Goal: Task Accomplishment & Management: Manage account settings

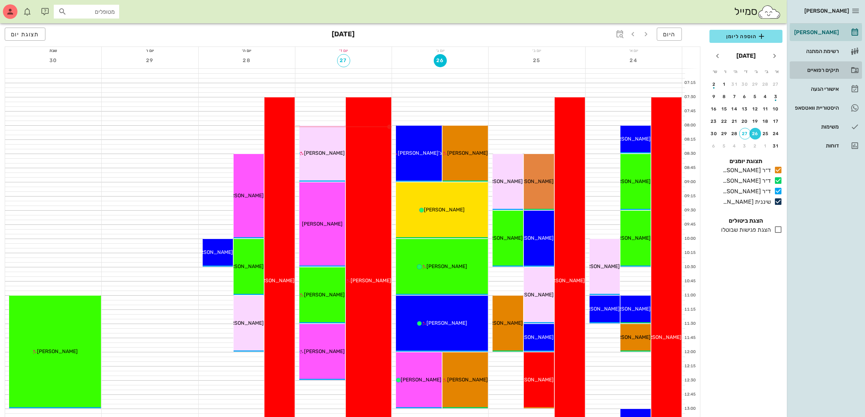
click at [819, 68] on div "תיקים רפואיים" at bounding box center [816, 70] width 46 height 6
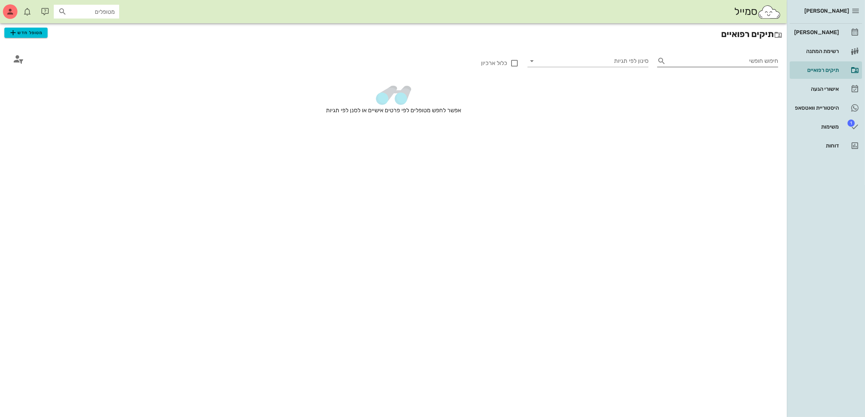
click at [701, 62] on input "חיפוש חופשי" at bounding box center [723, 61] width 109 height 12
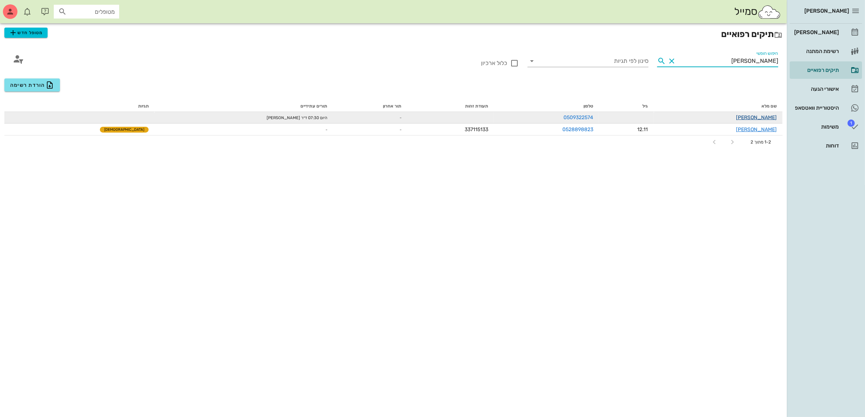
type input "[PERSON_NAME]"
click at [768, 118] on link "[PERSON_NAME]" at bounding box center [756, 117] width 41 height 6
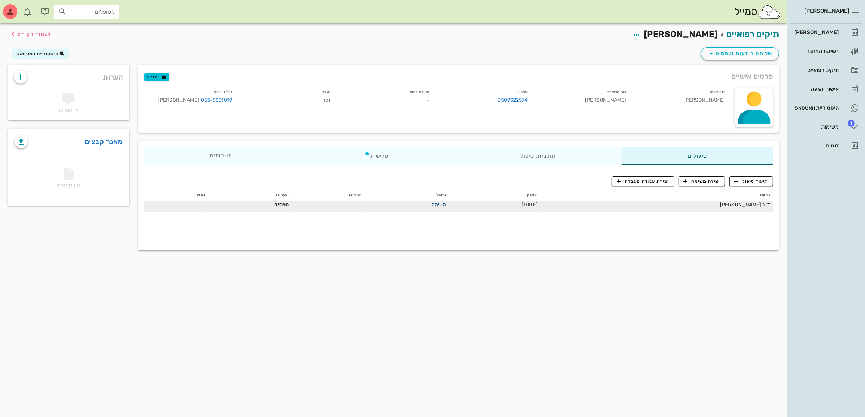
click at [432, 202] on link "משימה" at bounding box center [439, 205] width 15 height 6
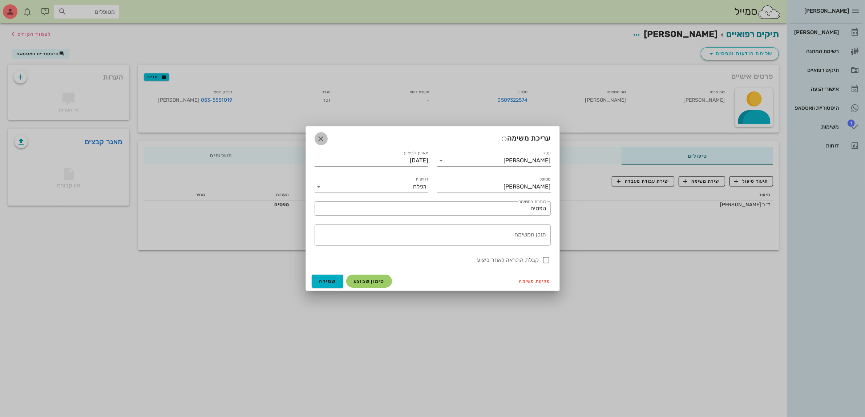
click at [320, 136] on icon "button" at bounding box center [321, 138] width 9 height 9
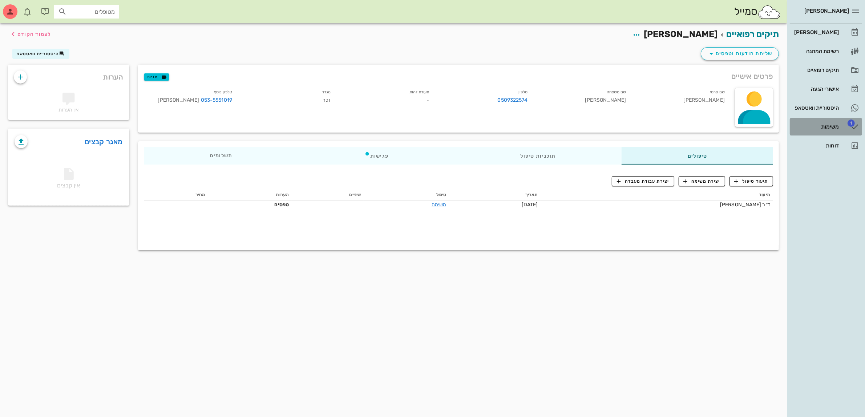
click at [829, 125] on div "משימות" at bounding box center [816, 127] width 46 height 6
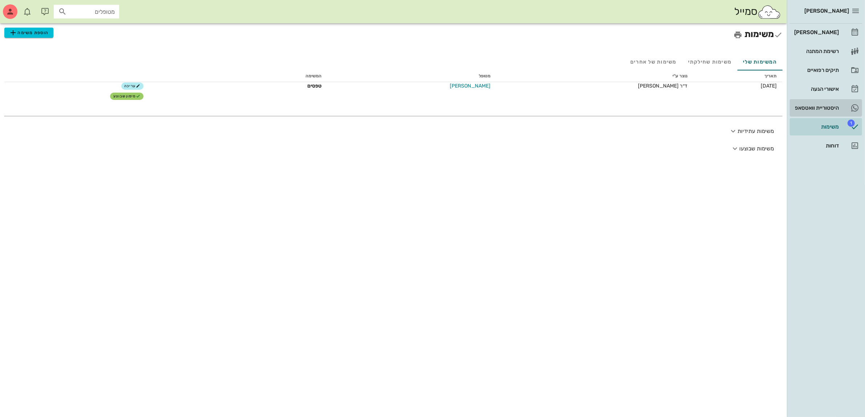
click at [828, 106] on div "היסטוריית וואטסאפ" at bounding box center [816, 108] width 46 height 6
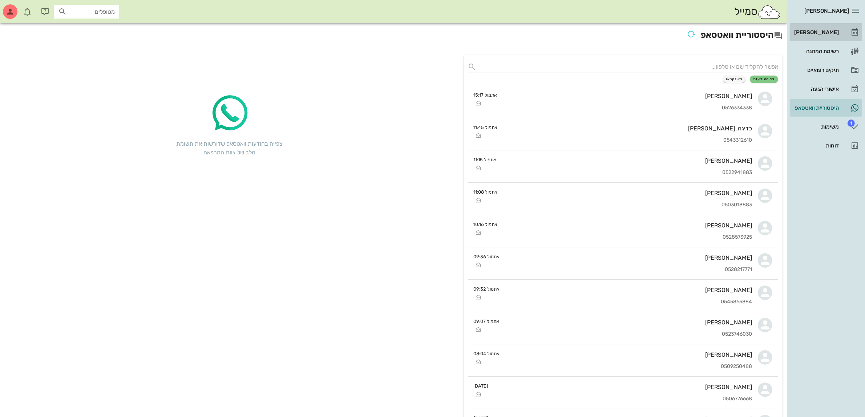
click at [824, 34] on div "[PERSON_NAME]" at bounding box center [816, 32] width 46 height 6
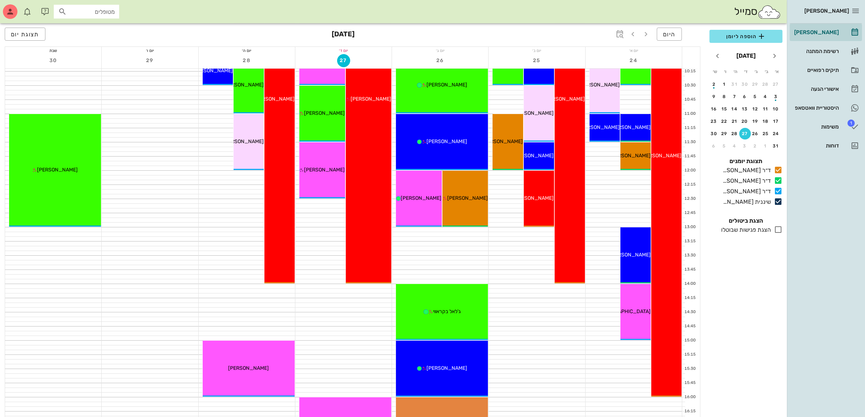
scroll to position [363, 0]
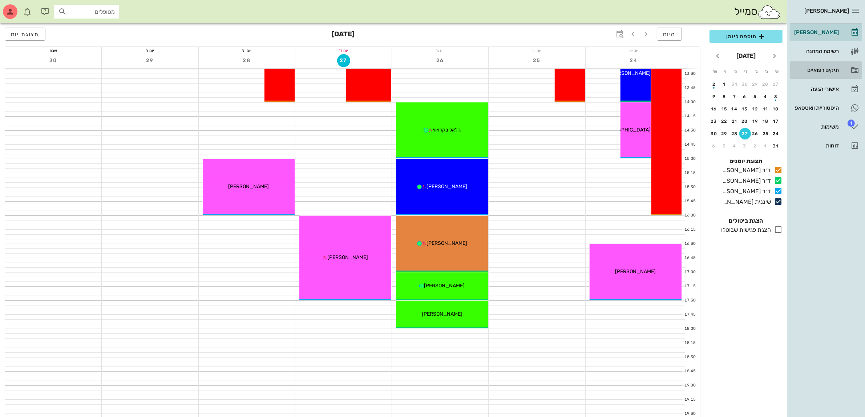
click at [821, 69] on div "תיקים רפואיים" at bounding box center [816, 70] width 46 height 6
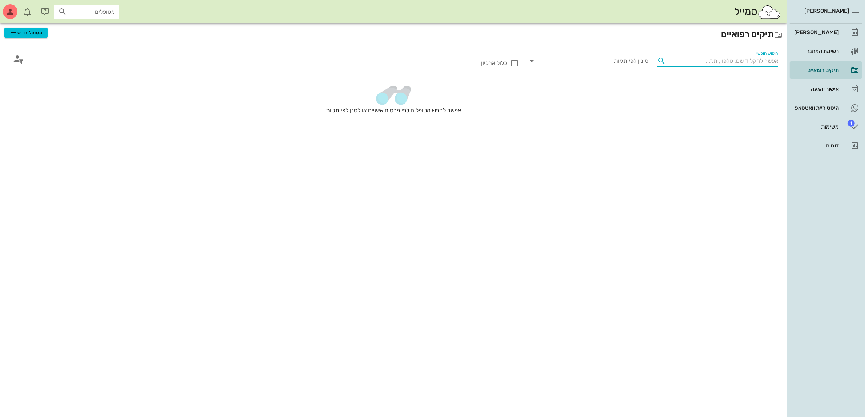
click at [720, 64] on input "חיפוש חופשי" at bounding box center [723, 61] width 109 height 12
type input "[PERSON_NAME]"
click at [820, 69] on div "תיקים רפואיים" at bounding box center [816, 70] width 46 height 6
click at [35, 35] on span "מטופל חדש" at bounding box center [26, 32] width 34 height 9
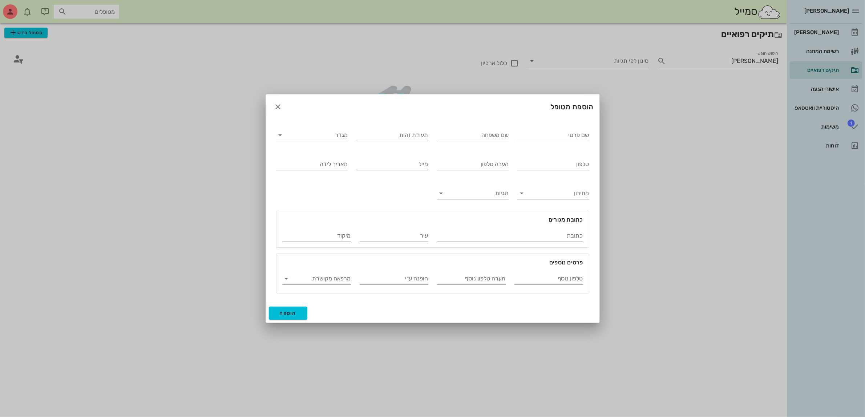
click at [527, 137] on input "שם פרטי" at bounding box center [553, 135] width 72 height 12
type input "[PERSON_NAME]"
click at [467, 136] on input "שם משפחה" at bounding box center [473, 135] width 72 height 12
type input "[PERSON_NAME]"
click at [321, 137] on input "מגדר" at bounding box center [318, 135] width 60 height 12
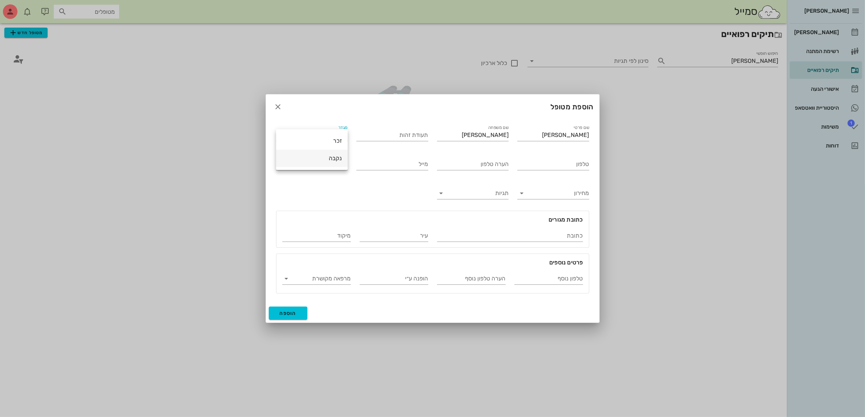
drag, startPoint x: 331, startPoint y: 161, endPoint x: 336, endPoint y: 158, distance: 6.3
click at [331, 162] on div "נקבה" at bounding box center [312, 158] width 60 height 7
drag, startPoint x: 542, startPoint y: 169, endPoint x: 548, endPoint y: 168, distance: 6.0
click at [543, 170] on div "טלפון" at bounding box center [553, 164] width 72 height 12
type input "050-7853712"
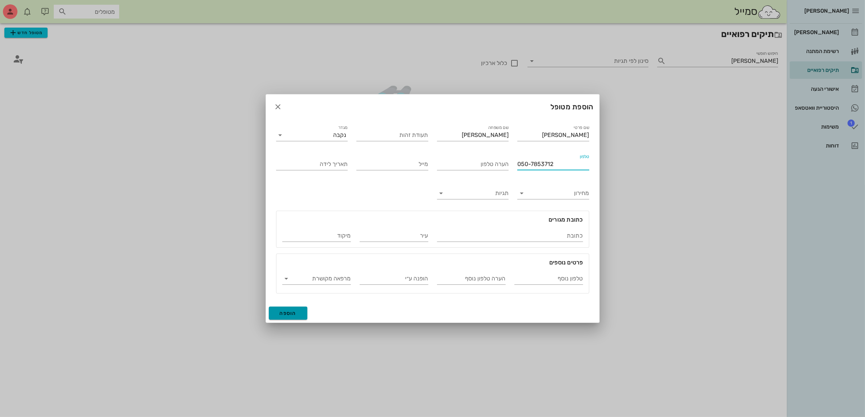
click at [290, 310] on span "הוספה" at bounding box center [288, 313] width 17 height 6
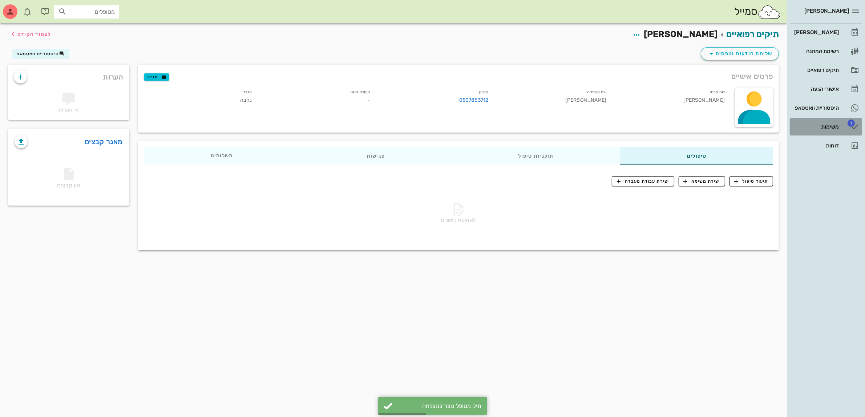
click at [811, 125] on div "משימות" at bounding box center [816, 127] width 46 height 6
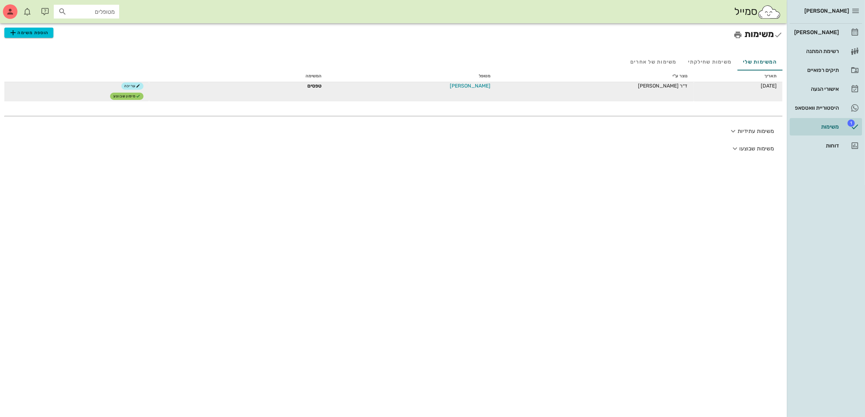
click at [450, 84] on span "[PERSON_NAME]" at bounding box center [470, 86] width 41 height 8
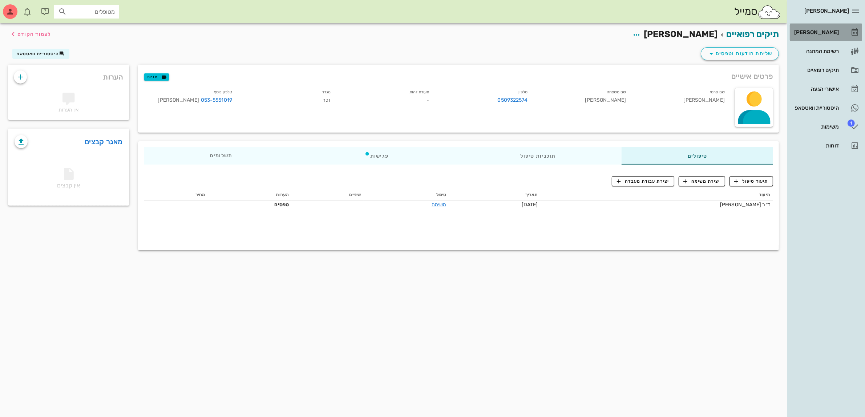
click at [820, 30] on div "[PERSON_NAME]" at bounding box center [816, 32] width 46 height 6
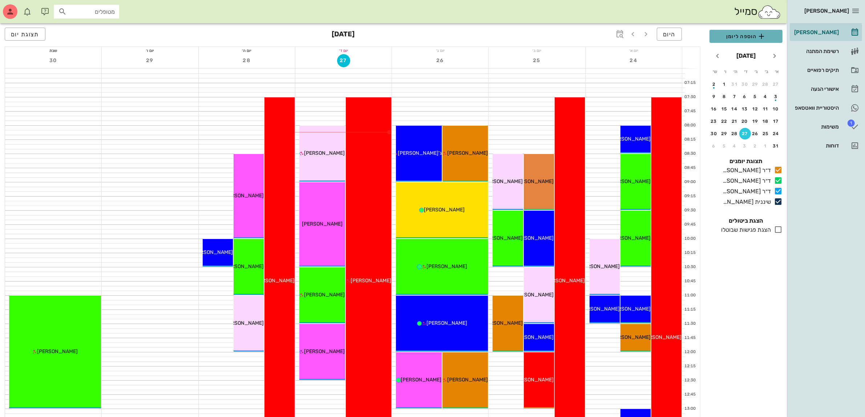
click at [747, 35] on span "הוספה ליומן" at bounding box center [745, 36] width 61 height 9
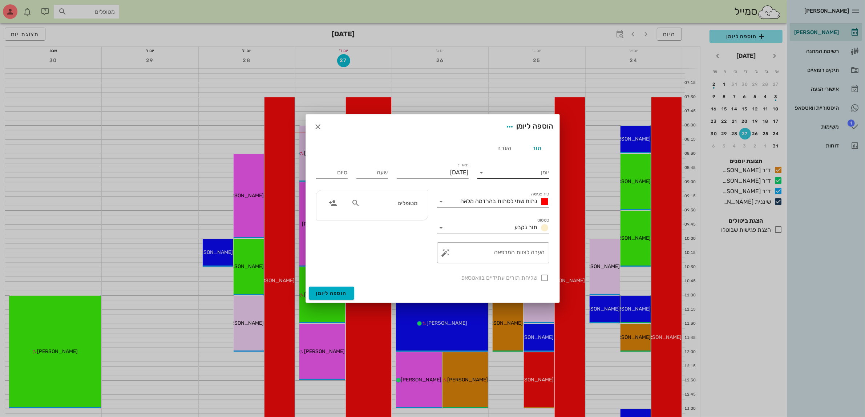
click at [528, 168] on input "יומן" at bounding box center [519, 173] width 62 height 12
click at [524, 179] on div "ד״ר [PERSON_NAME]" at bounding box center [515, 178] width 64 height 7
click at [445, 168] on input "[DATE]" at bounding box center [433, 173] width 72 height 12
click at [471, 278] on div "31" at bounding box center [472, 280] width 12 height 5
type input "[DATE]"
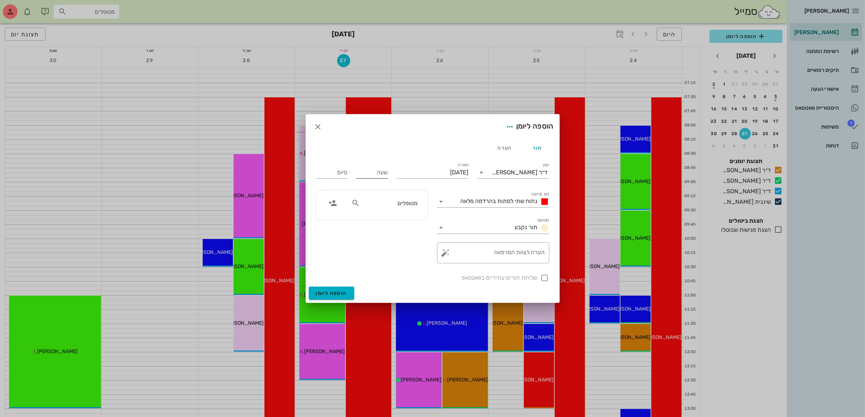
click at [373, 172] on input "שעה" at bounding box center [372, 173] width 32 height 12
type input "07:30"
click at [337, 168] on input "15:30" at bounding box center [332, 173] width 32 height 12
drag, startPoint x: 330, startPoint y: 168, endPoint x: 382, endPoint y: 166, distance: 52.7
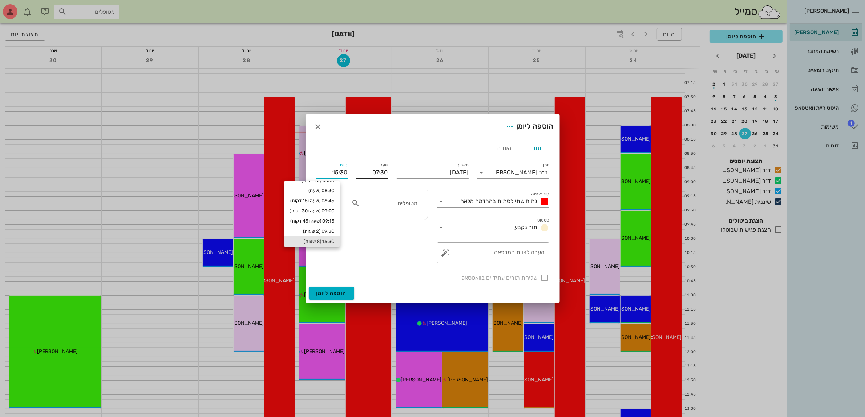
click at [382, 166] on div "יומן ד״ר ג׳[PERSON_NAME] סוג פגישה נתוח שתי לסתות בהרדמה מלאה סטטוס תור נקבע תא…" at bounding box center [433, 222] width 242 height 130
type input "14:00"
click at [399, 202] on input "מטופלים" at bounding box center [390, 202] width 56 height 9
type input "[PERSON_NAME]"
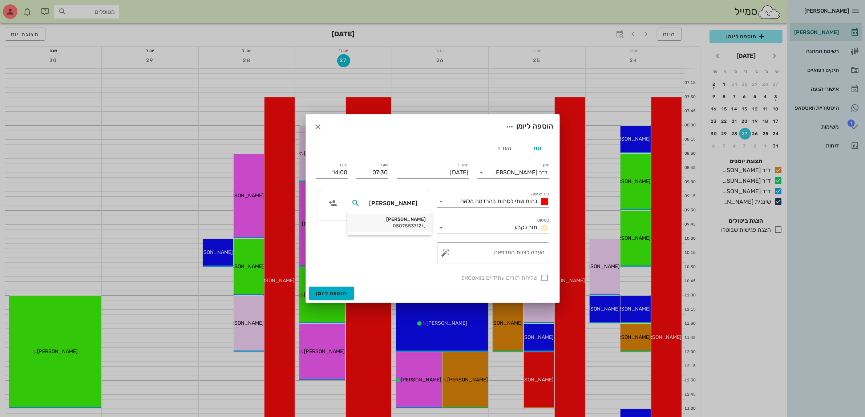
click at [402, 226] on div "0507853712" at bounding box center [389, 226] width 73 height 6
click at [546, 277] on div at bounding box center [545, 278] width 12 height 12
checkbox input "true"
click at [329, 293] on span "הוספה ליומן" at bounding box center [331, 293] width 31 height 6
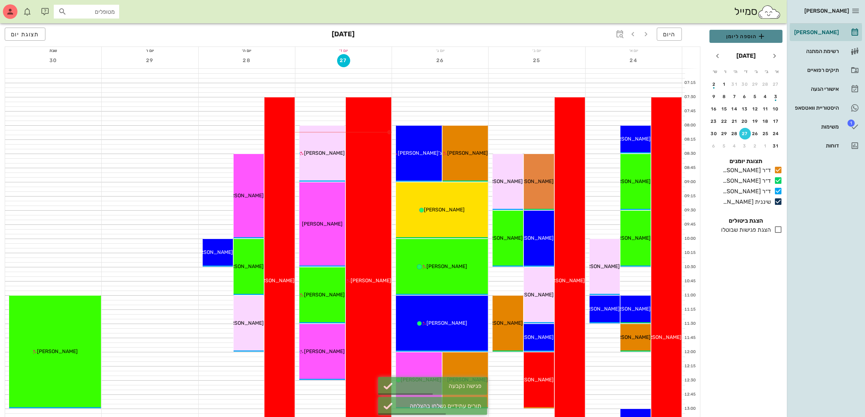
click at [739, 36] on span "הוספה ליומן" at bounding box center [745, 36] width 61 height 9
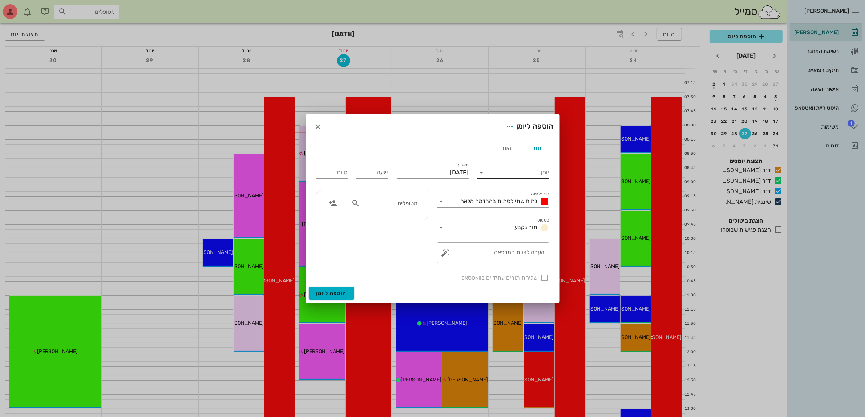
click at [524, 170] on input "יומן" at bounding box center [519, 173] width 62 height 12
click at [524, 210] on div "ד״ר [PERSON_NAME]" at bounding box center [515, 213] width 64 height 7
click at [461, 171] on input "[DATE]" at bounding box center [433, 173] width 72 height 12
click at [473, 278] on div "31" at bounding box center [472, 280] width 12 height 5
type input "[DATE]"
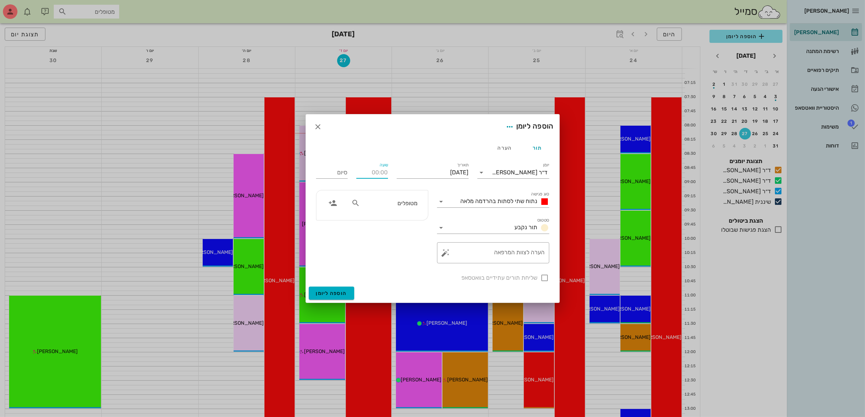
click at [386, 175] on input "שעה" at bounding box center [372, 173] width 32 height 12
type input "08:30"
click at [340, 175] on input "16:30" at bounding box center [332, 173] width 32 height 12
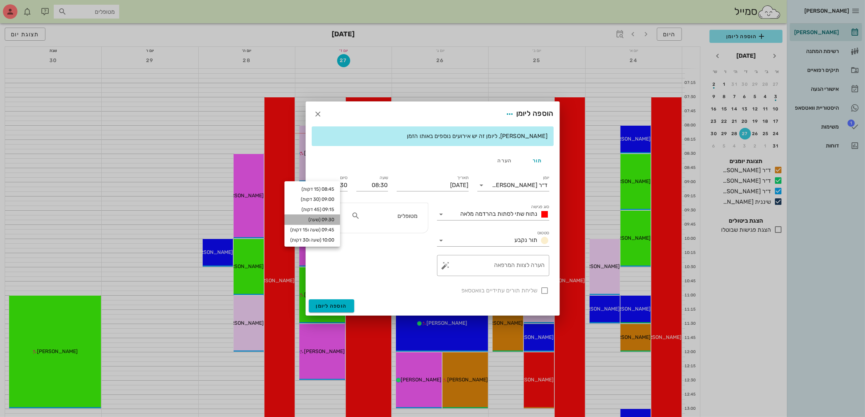
click at [331, 218] on div "09:30 (שעה)" at bounding box center [312, 220] width 44 height 6
click at [490, 214] on span "נתוח שתי לסתות בהרדמה מלאה" at bounding box center [499, 213] width 77 height 7
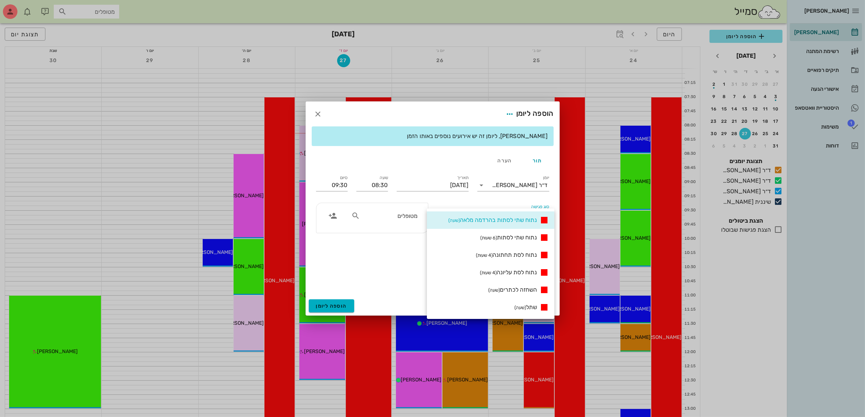
scroll to position [227, 0]
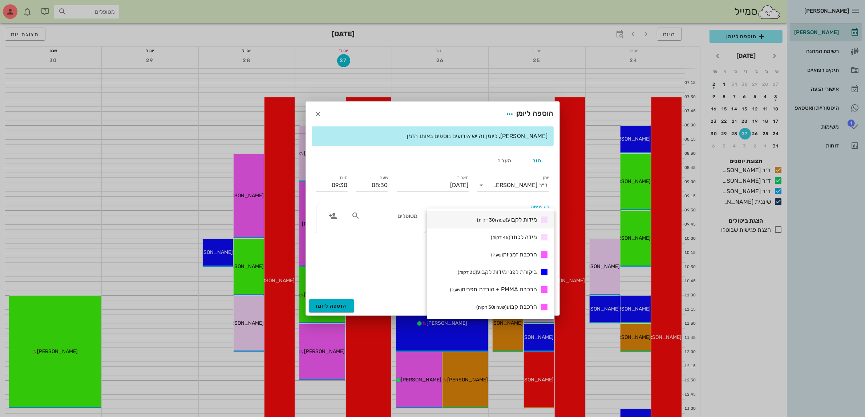
click at [511, 221] on span "מידות לקבוע (שעה ו30 דקות)" at bounding box center [507, 219] width 60 height 7
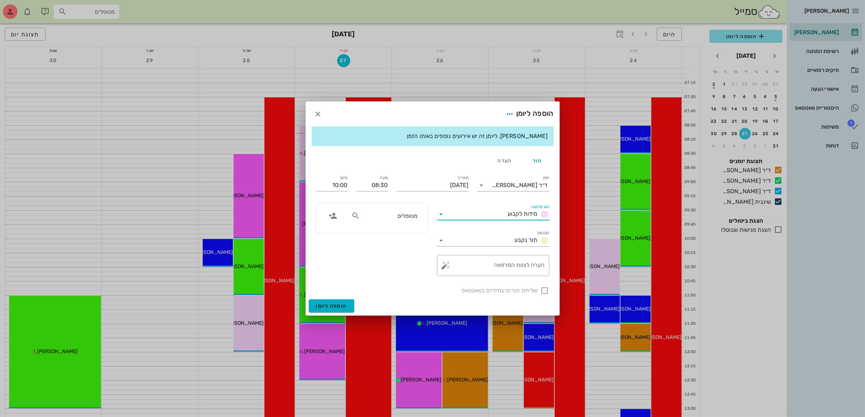
scroll to position [0, 0]
drag, startPoint x: 330, startPoint y: 186, endPoint x: 384, endPoint y: 182, distance: 54.0
click at [384, 182] on div "יומן ד״ר [PERSON_NAME] סוג פגישה מידות לקבוע סטטוס תור נקבע תאריך [DATE] שעה 08…" at bounding box center [433, 234] width 242 height 130
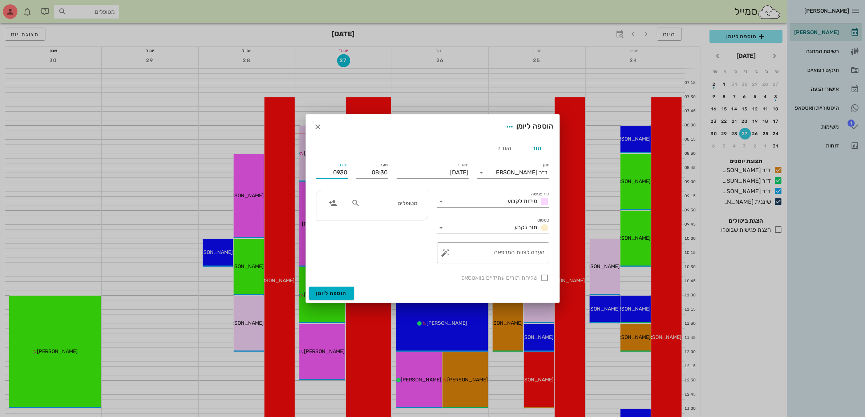
type input "09:30"
click at [396, 206] on div "מטופלים" at bounding box center [372, 205] width 112 height 30
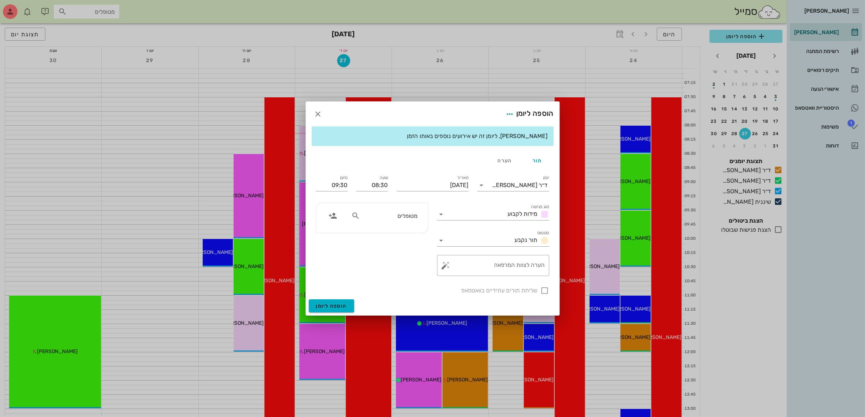
click at [393, 217] on input "מטופלים" at bounding box center [390, 215] width 56 height 9
type input "בצל"
click at [399, 233] on div "[PERSON_NAME]" at bounding box center [389, 232] width 73 height 6
click at [542, 291] on div at bounding box center [545, 291] width 12 height 12
checkbox input "true"
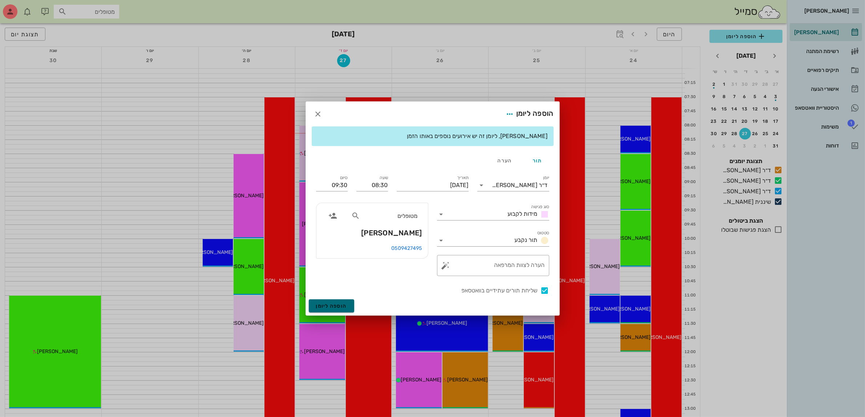
click at [322, 306] on span "הוספה ליומן" at bounding box center [331, 306] width 31 height 6
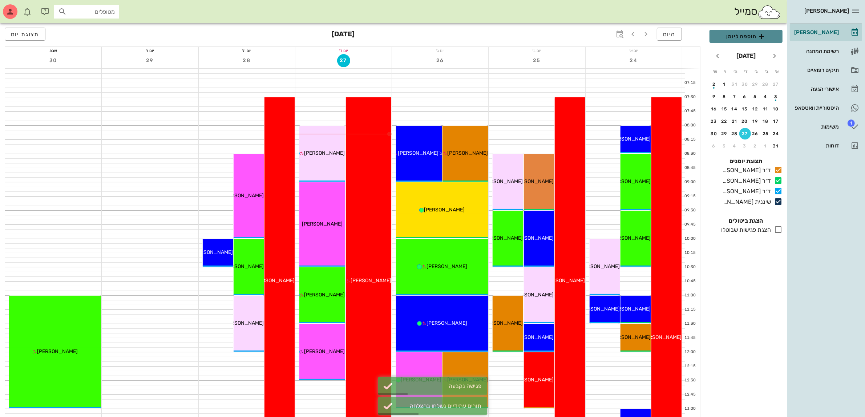
drag, startPoint x: 733, startPoint y: 32, endPoint x: 733, endPoint y: 39, distance: 6.9
click at [733, 33] on span "הוספה ליומן" at bounding box center [745, 36] width 61 height 9
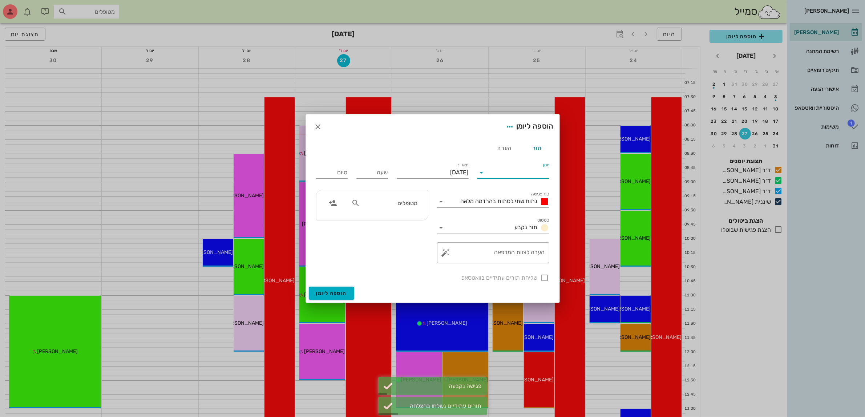
click at [515, 173] on input "יומן" at bounding box center [519, 173] width 62 height 12
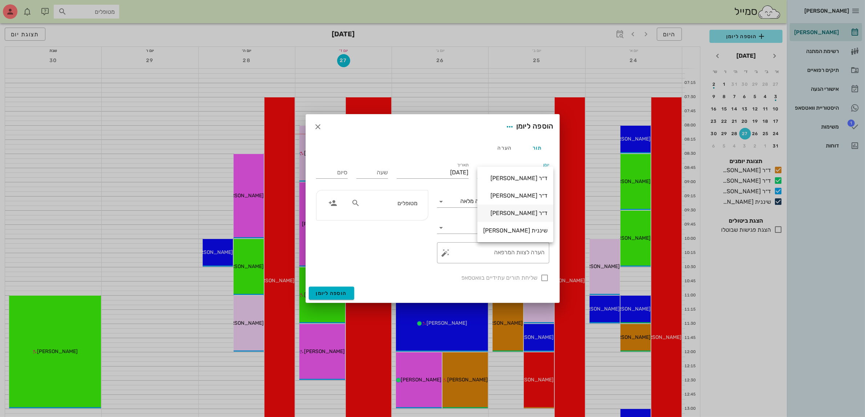
click at [508, 214] on div "ד״ר [PERSON_NAME]" at bounding box center [515, 213] width 64 height 7
click at [511, 204] on div "נתוח שתי לסתות בהרדמה מלאה" at bounding box center [504, 201] width 92 height 9
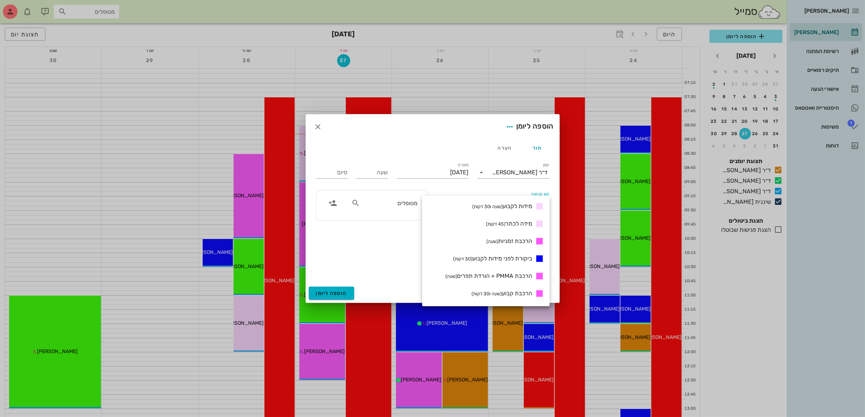
scroll to position [227, 0]
click at [511, 275] on span "הרכבת PMMA + הורדת תפרים (שעה)" at bounding box center [488, 276] width 87 height 7
type input "01:00"
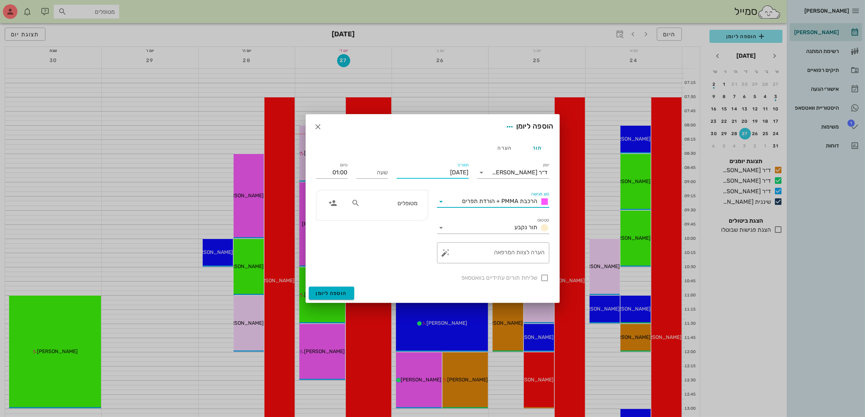
click at [442, 173] on input "[DATE]" at bounding box center [433, 173] width 72 height 12
click at [472, 278] on div "31" at bounding box center [472, 280] width 12 height 5
type input "[DATE]"
click at [383, 173] on input "שעה" at bounding box center [372, 173] width 32 height 12
type input "09:30"
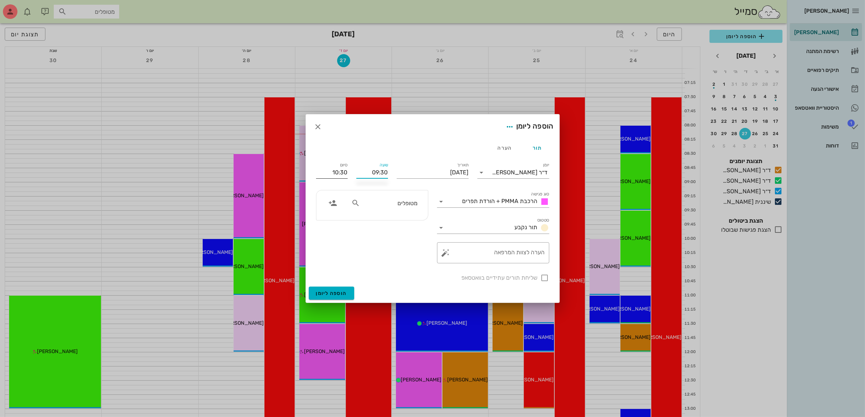
click at [342, 172] on input "10:30" at bounding box center [332, 173] width 32 height 12
click at [339, 237] on div "11:00 (שעה ו30 דקות)" at bounding box center [313, 240] width 55 height 10
type input "11:00"
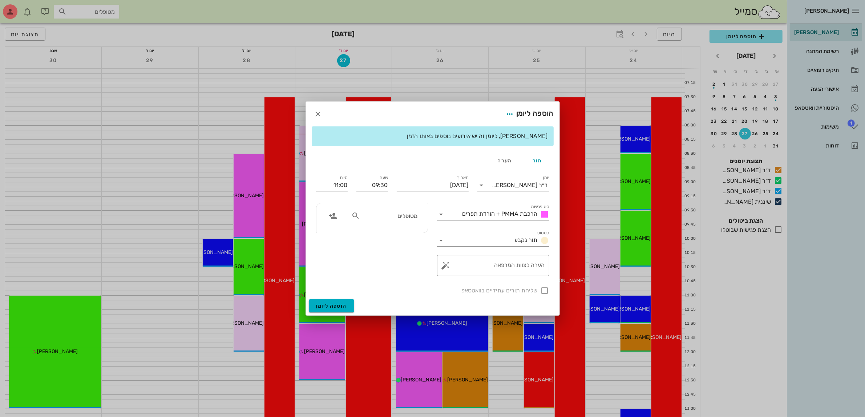
click at [398, 214] on input "מטופלים" at bounding box center [390, 215] width 56 height 9
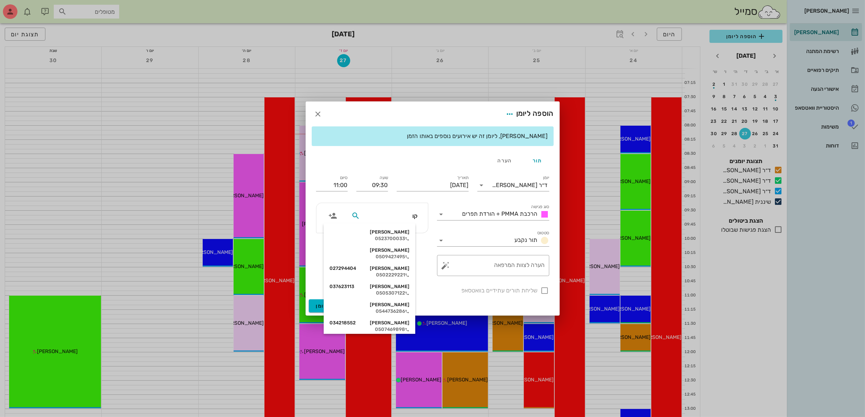
type input "קוב"
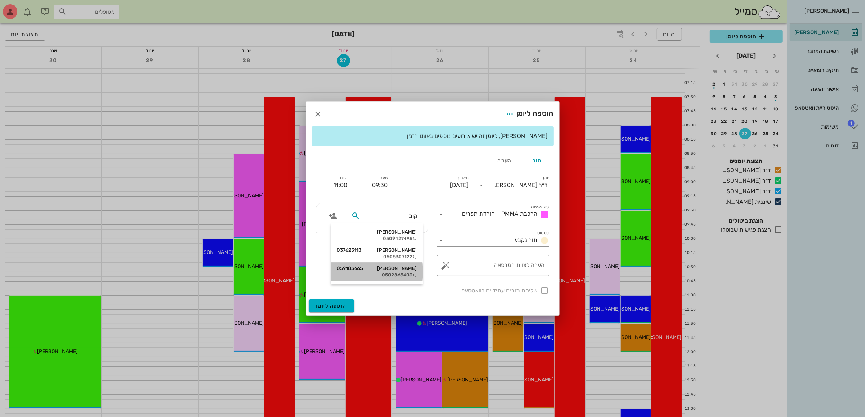
click at [403, 271] on div "[PERSON_NAME] 059183665" at bounding box center [377, 269] width 80 height 6
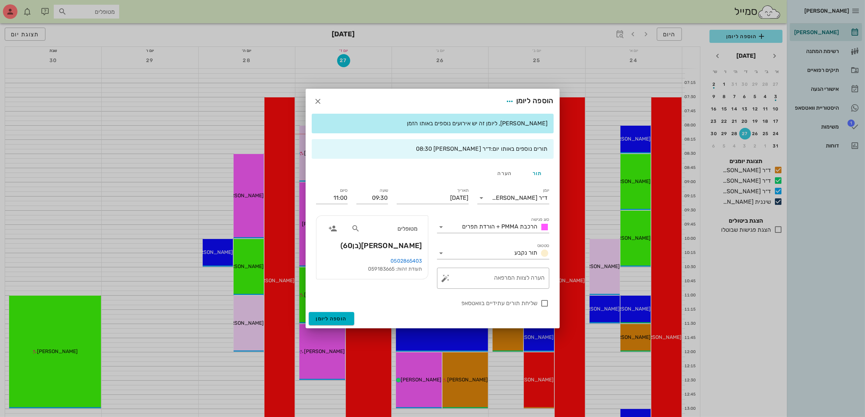
click at [537, 304] on label "שליחת תורים עתידיים בוואטסאפ" at bounding box center [427, 303] width 222 height 7
checkbox input "true"
click at [334, 322] on button "הוספה ליומן" at bounding box center [331, 318] width 45 height 13
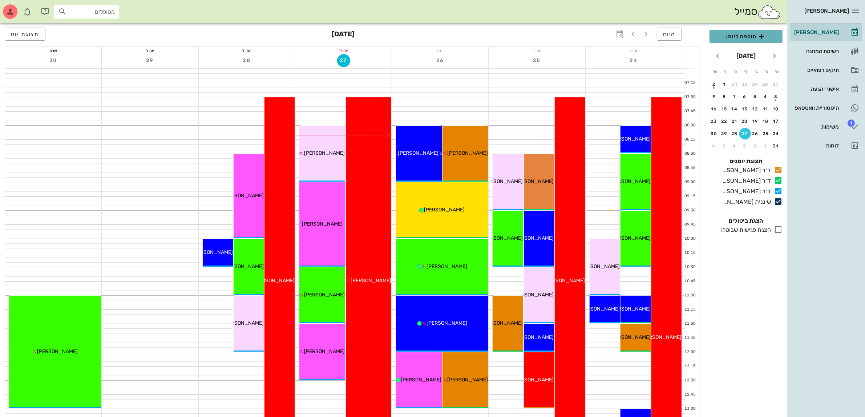
click at [749, 35] on span "הוספה ליומן" at bounding box center [745, 36] width 61 height 9
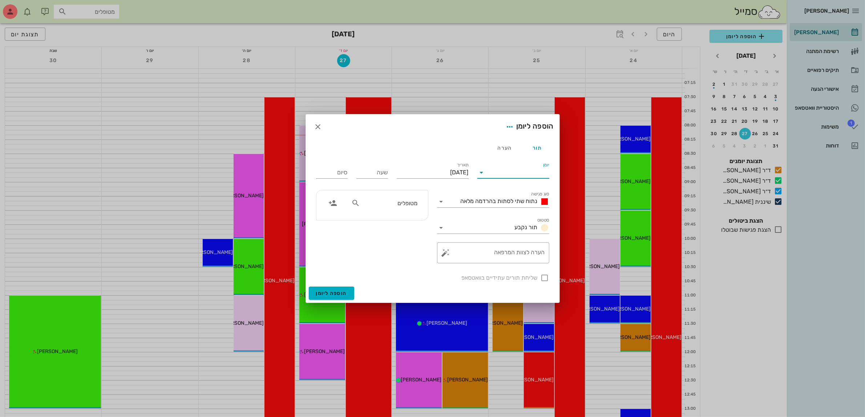
click at [529, 171] on input "יומן" at bounding box center [519, 173] width 62 height 12
click at [529, 213] on div "ד״ר [PERSON_NAME]" at bounding box center [515, 213] width 64 height 7
click at [511, 198] on span "נתוח שתי לסתות בהרדמה מלאה" at bounding box center [499, 201] width 77 height 7
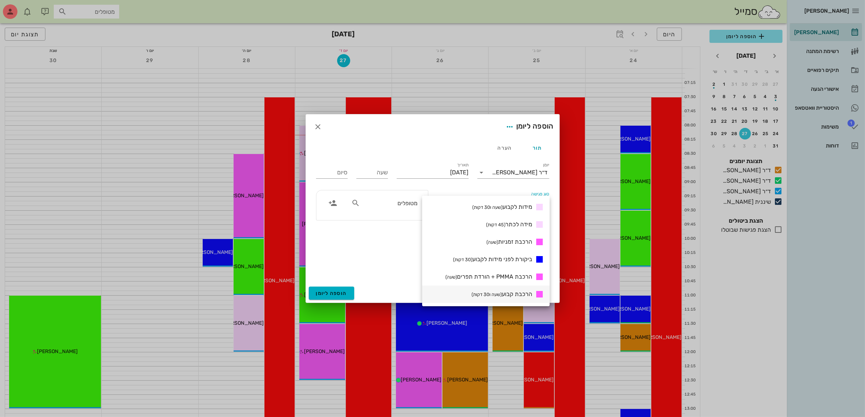
click at [517, 293] on span "הרכבת קבוע (שעה ו30 דקות)" at bounding box center [502, 294] width 61 height 7
type input "01:30"
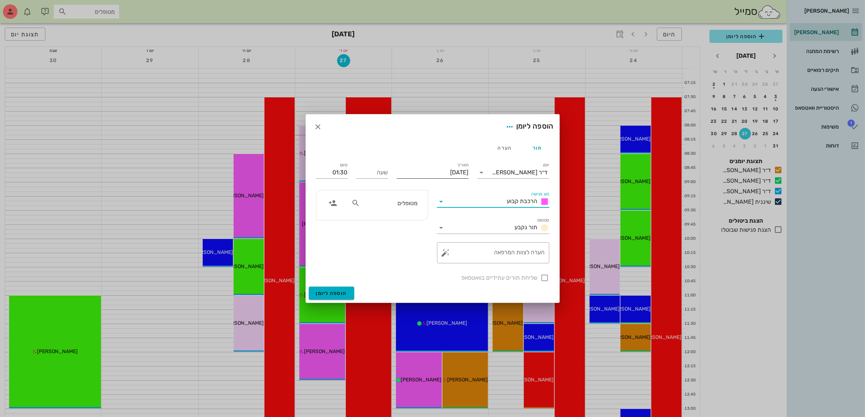
click at [449, 172] on input "[DATE]" at bounding box center [433, 173] width 72 height 12
click at [473, 279] on div "31" at bounding box center [472, 280] width 12 height 5
type input "[DATE]"
click at [371, 169] on input "שעה" at bounding box center [372, 173] width 32 height 12
type input "11:00"
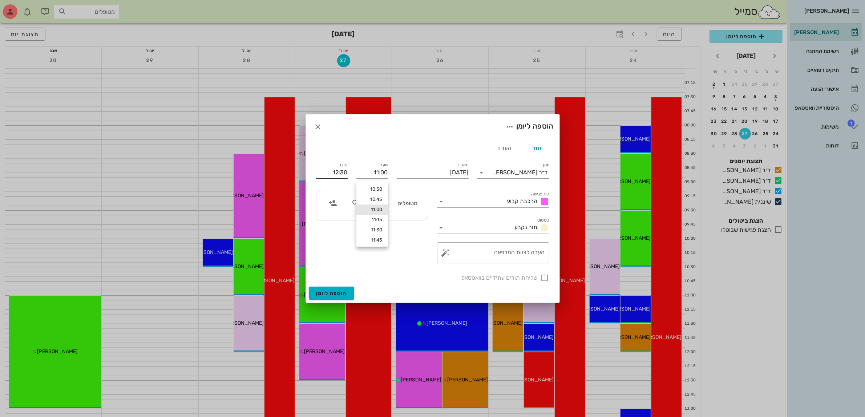
click at [330, 179] on div "סיום 12:30" at bounding box center [332, 174] width 32 height 15
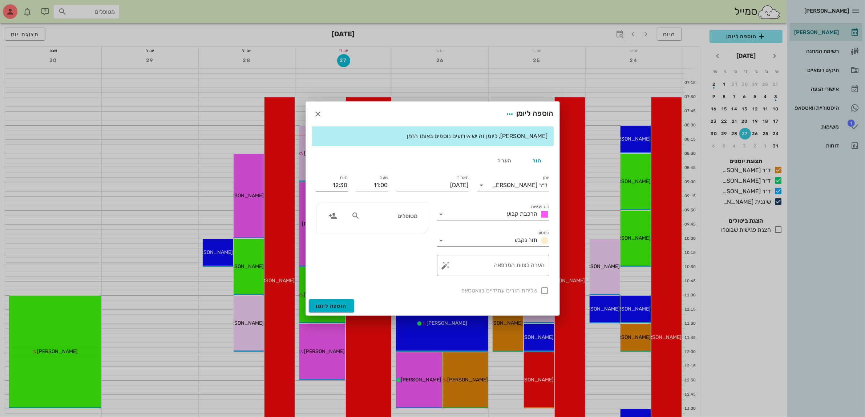
click at [333, 183] on input "12:30" at bounding box center [332, 185] width 32 height 12
click at [333, 210] on div "11:30 (30 דקות)" at bounding box center [313, 212] width 44 height 6
type input "11:30"
click at [409, 218] on input "text" at bounding box center [390, 215] width 56 height 9
type input "[PERSON_NAME]"
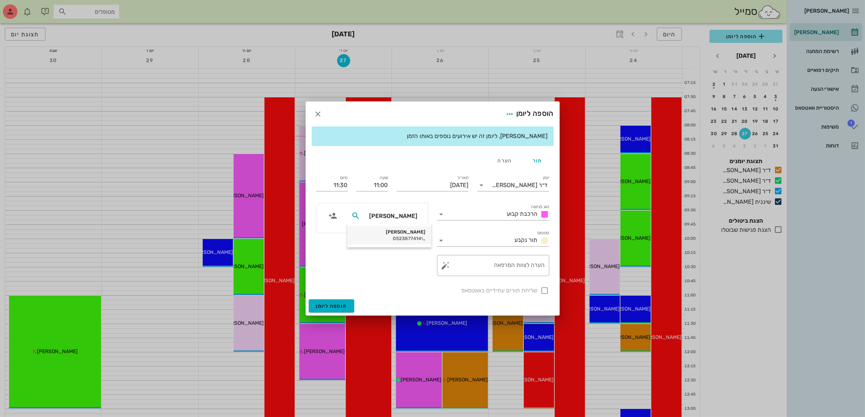
click at [408, 235] on div "[PERSON_NAME] 0523877414" at bounding box center [389, 235] width 72 height 18
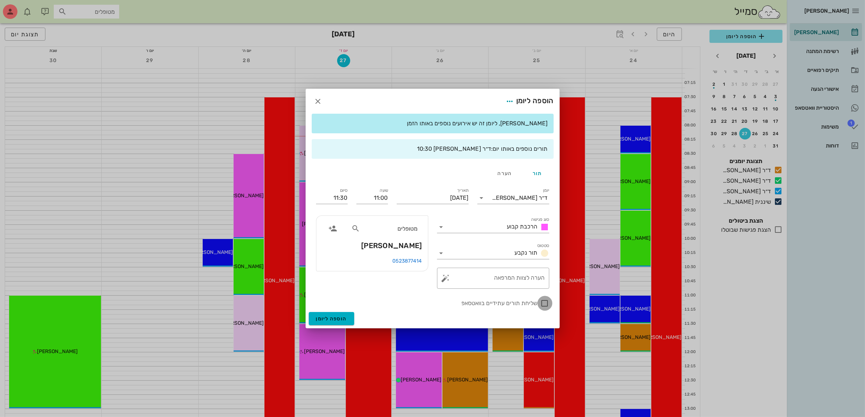
click at [541, 304] on div at bounding box center [545, 303] width 12 height 12
checkbox input "true"
click at [332, 318] on span "הוספה ליומן" at bounding box center [331, 319] width 31 height 6
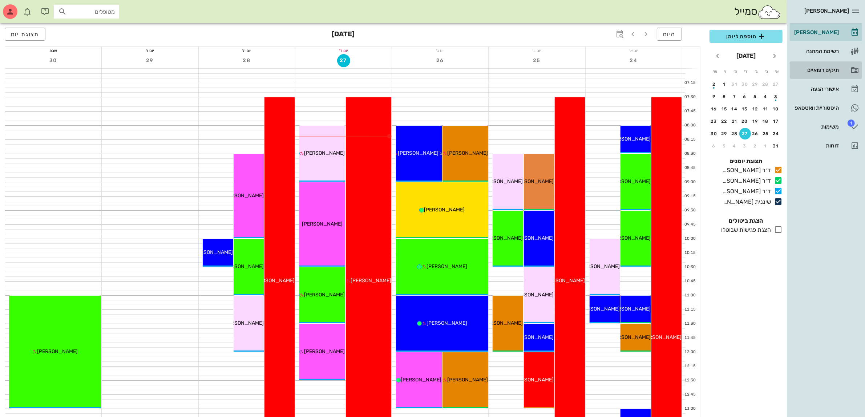
click at [819, 68] on div "תיקים רפואיים" at bounding box center [816, 70] width 46 height 6
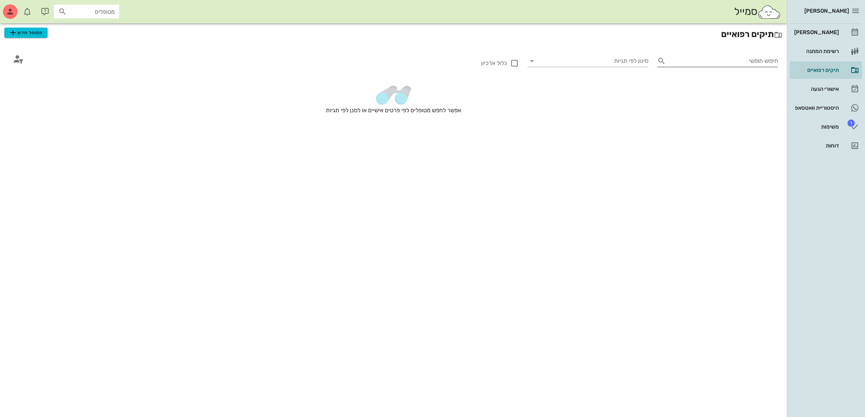
click at [680, 59] on input "חיפוש חופשי" at bounding box center [723, 61] width 109 height 12
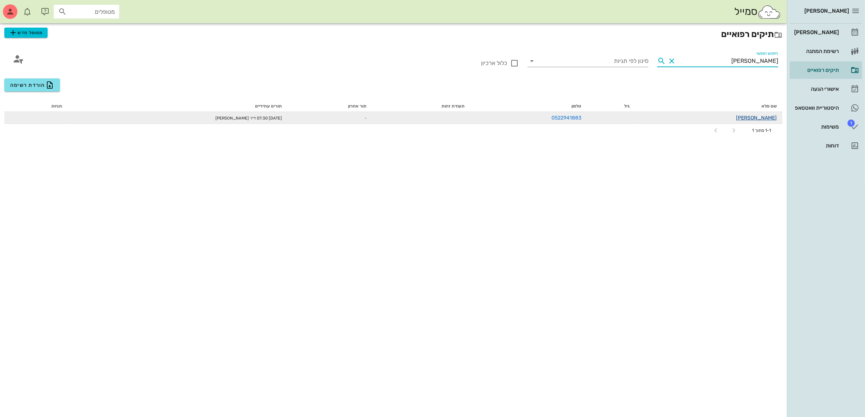
type input "[PERSON_NAME]"
click at [768, 117] on link "[PERSON_NAME]" at bounding box center [756, 118] width 41 height 6
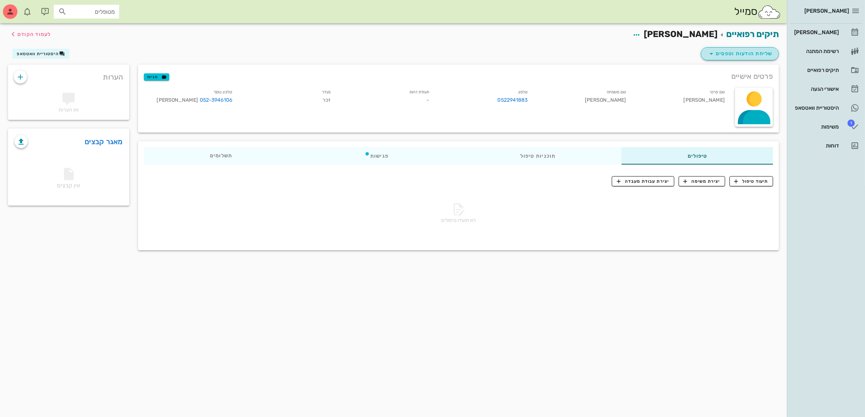
click at [731, 55] on span "שליחת הודעות וטפסים" at bounding box center [740, 53] width 66 height 9
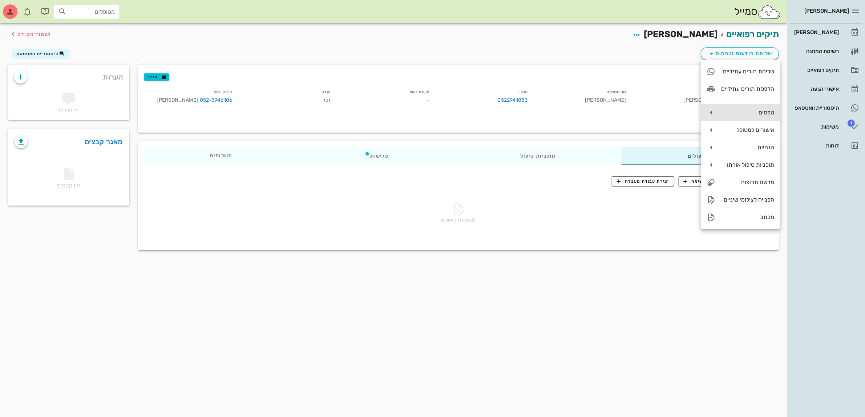
click at [752, 110] on div "טפסים" at bounding box center [747, 112] width 53 height 7
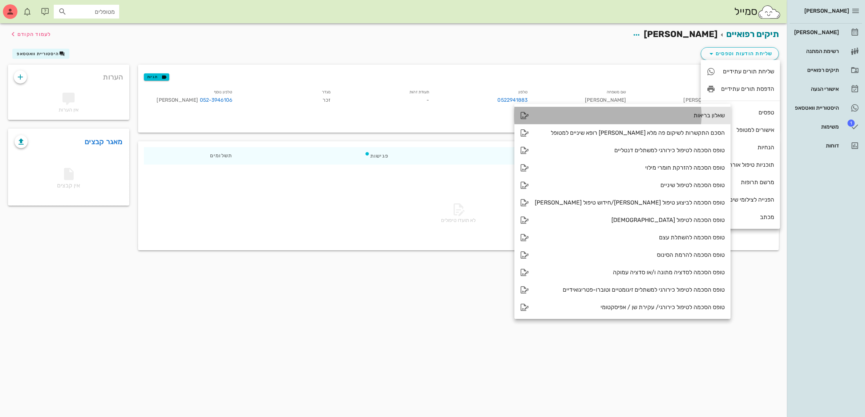
click at [675, 115] on div "שאלון בריאות" at bounding box center [630, 115] width 190 height 7
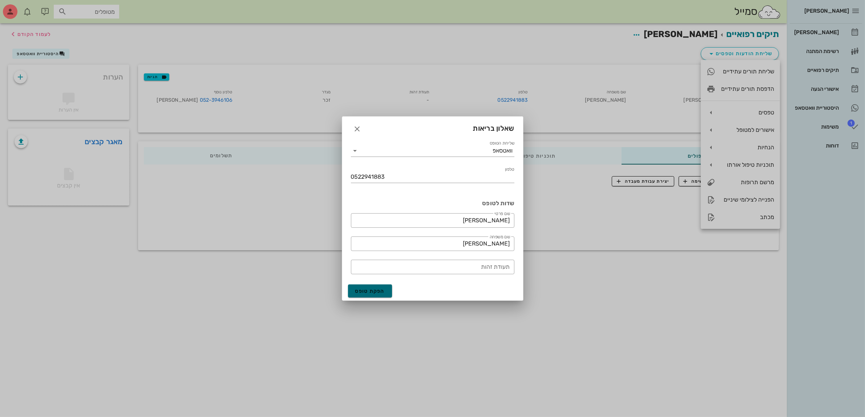
click at [379, 290] on span "הפקת טופס" at bounding box center [370, 291] width 30 height 6
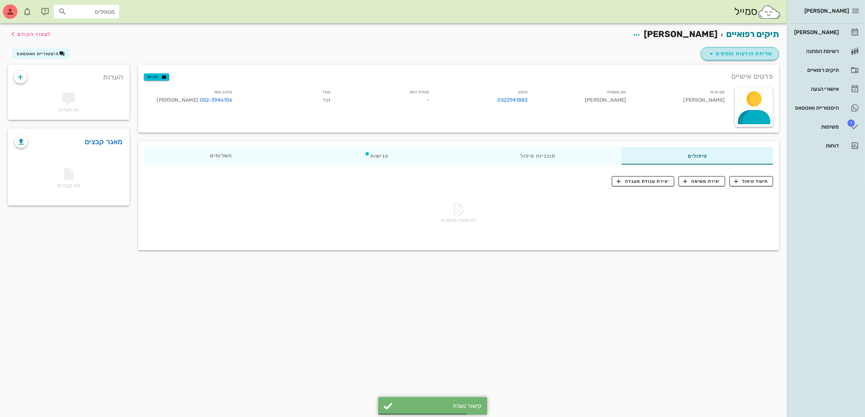
click at [734, 52] on span "שליחת הודעות וטפסים" at bounding box center [740, 53] width 66 height 9
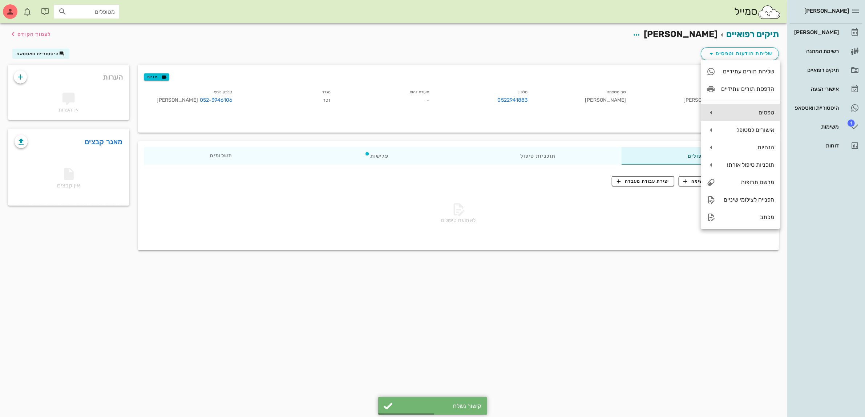
click at [752, 110] on div "טפסים" at bounding box center [747, 112] width 53 height 7
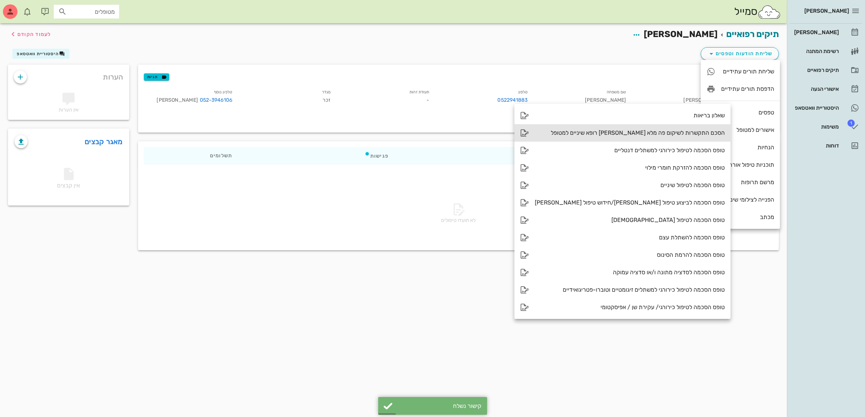
click at [677, 132] on div "הסכם התקשרות לשיקום פה מלא [PERSON_NAME] רופא שיניים למטופל" at bounding box center [630, 132] width 190 height 7
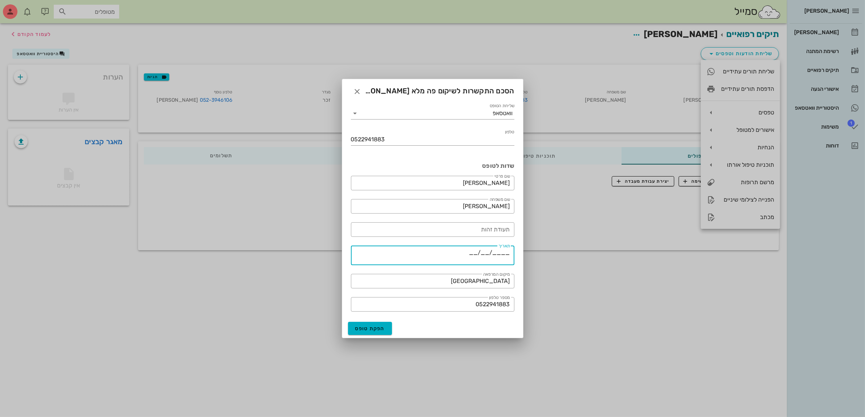
click at [473, 255] on textarea "____/__/__" at bounding box center [430, 256] width 159 height 17
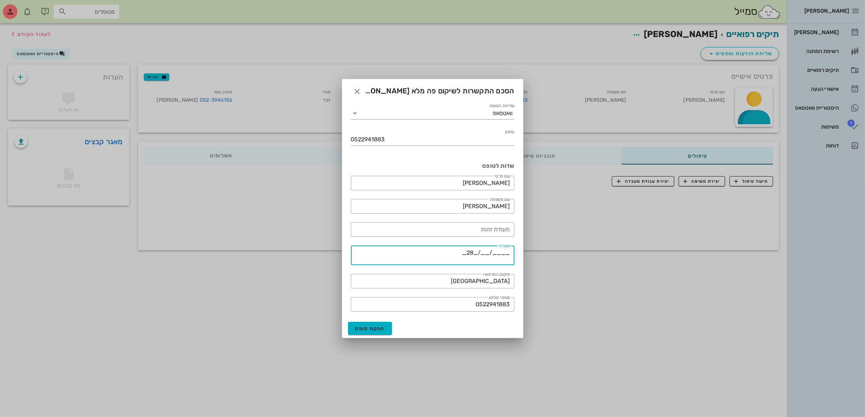
click at [484, 252] on textarea "____/__/_28_" at bounding box center [430, 256] width 159 height 17
click at [497, 251] on textarea "____/_08_/_28_" at bounding box center [430, 256] width 159 height 17
type textarea "___2025_/_08_/_28_"
click at [376, 330] on span "הפקת טופס" at bounding box center [370, 329] width 30 height 6
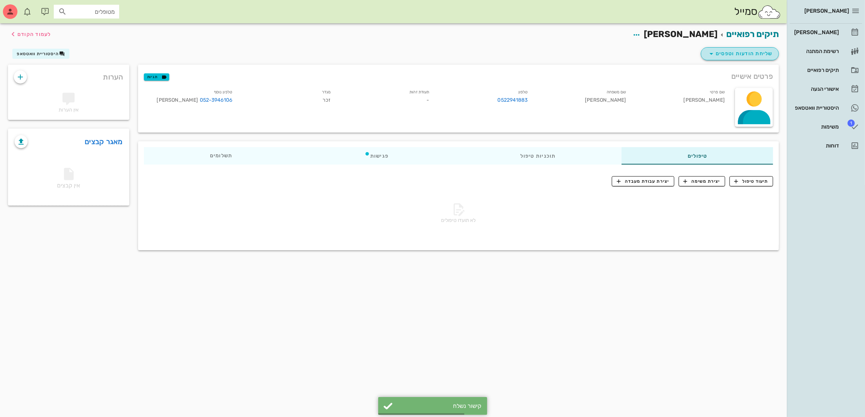
click at [740, 57] on button "שליחת הודעות וטפסים" at bounding box center [740, 53] width 78 height 13
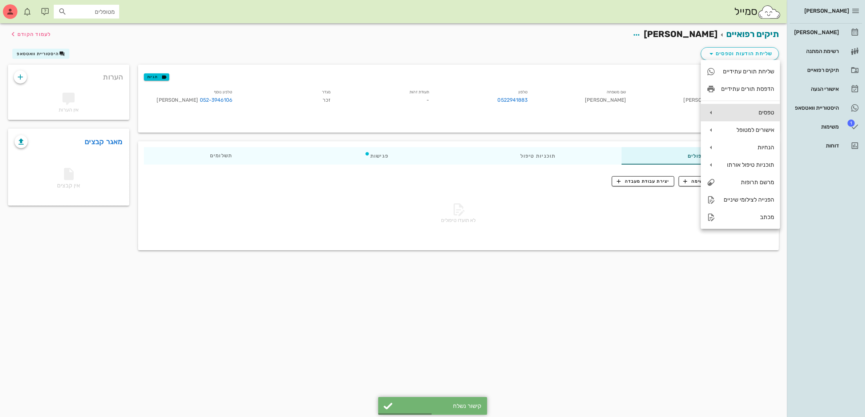
click at [732, 121] on div "טפסים" at bounding box center [740, 112] width 79 height 17
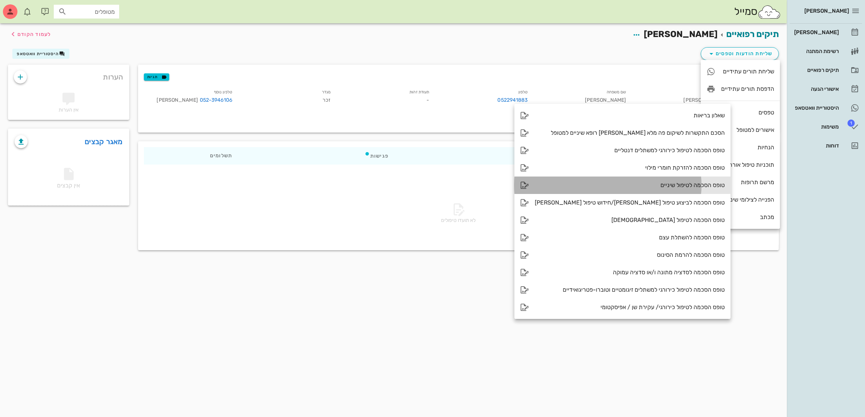
click at [655, 184] on div "טופס הסכמה לטיפול שיניים" at bounding box center [630, 185] width 190 height 7
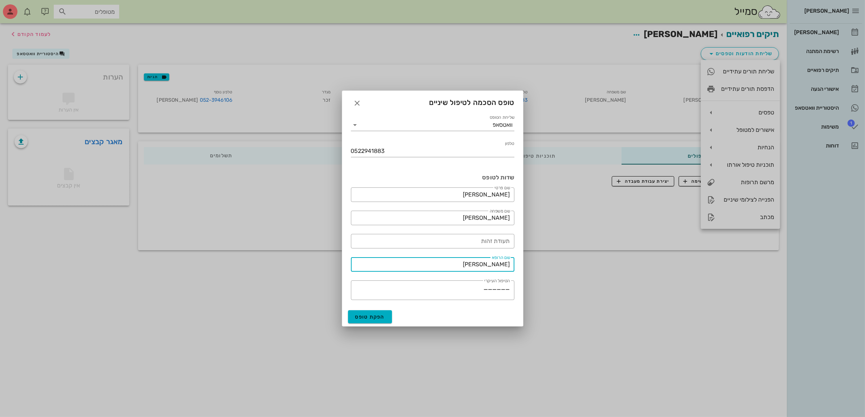
drag, startPoint x: 481, startPoint y: 265, endPoint x: 602, endPoint y: 262, distance: 120.7
click at [602, 262] on div "[PERSON_NAME] רשימת המתנה תיקים רפואיים אישורי הגעה היסטוריית וואטסאפ 1 משימות …" at bounding box center [432, 208] width 865 height 417
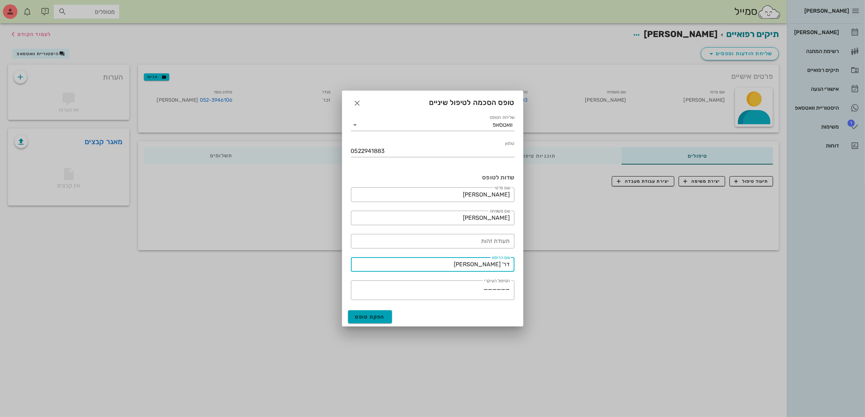
type input "דר' [PERSON_NAME]"
click at [367, 314] on span "הפקת טופס" at bounding box center [370, 317] width 30 height 6
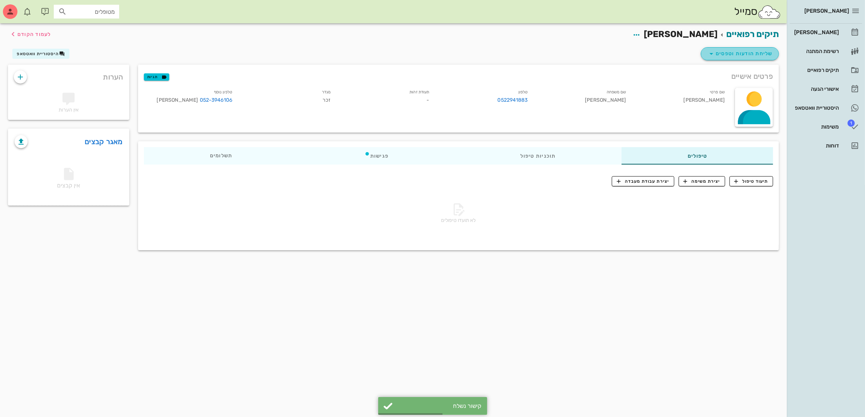
click at [738, 52] on span "שליחת הודעות וטפסים" at bounding box center [740, 53] width 66 height 9
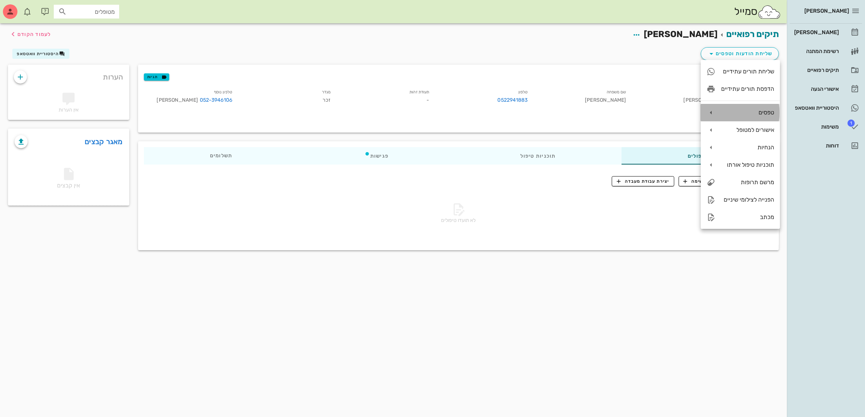
click at [745, 113] on div "טפסים" at bounding box center [747, 112] width 53 height 7
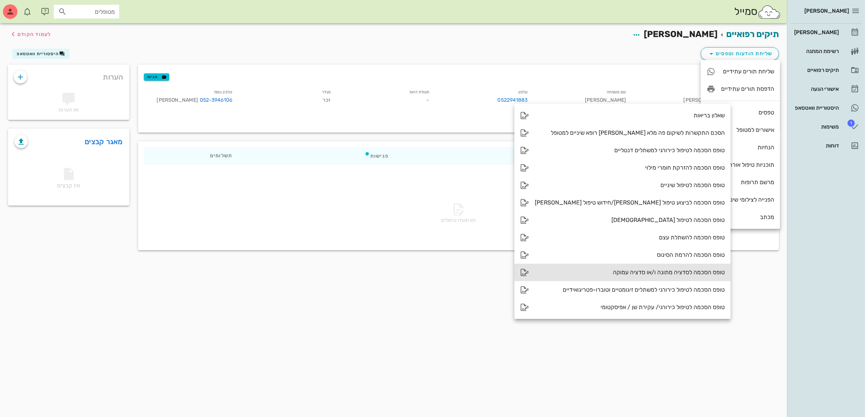
click at [640, 269] on div "טופס הסכמה לסדציה מתונה ו/או סדציה עמוקה" at bounding box center [630, 272] width 190 height 7
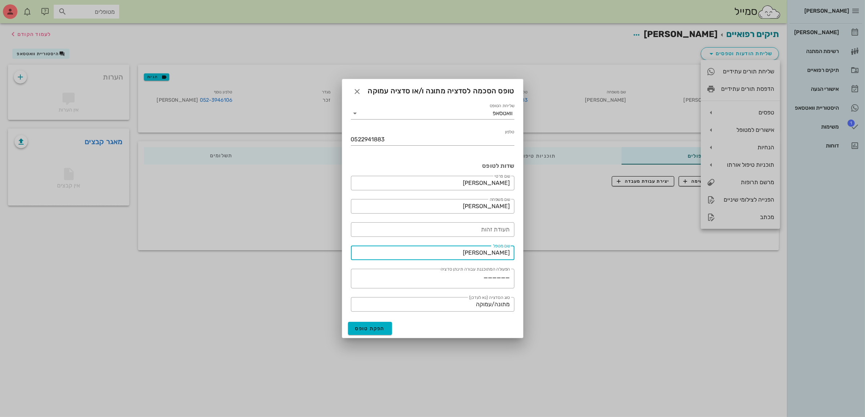
drag, startPoint x: 489, startPoint y: 248, endPoint x: 553, endPoint y: 251, distance: 64.8
click at [553, 251] on div "[PERSON_NAME] רשימת המתנה תיקים רפואיים אישורי הגעה היסטוריית וואטסאפ 1 משימות …" at bounding box center [432, 208] width 865 height 417
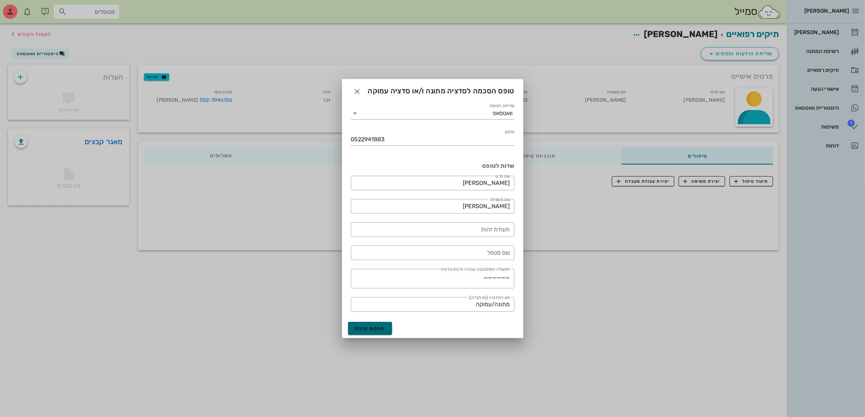
click at [370, 326] on span "הפקת טופס" at bounding box center [370, 329] width 30 height 6
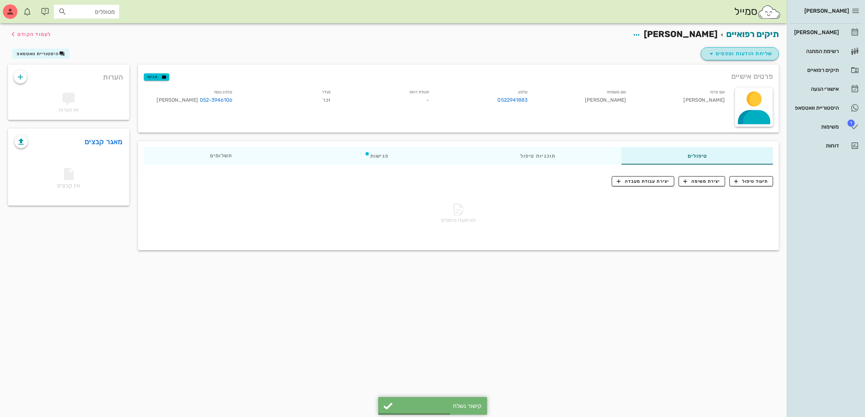
click at [749, 53] on span "שליחת הודעות וטפסים" at bounding box center [740, 53] width 66 height 9
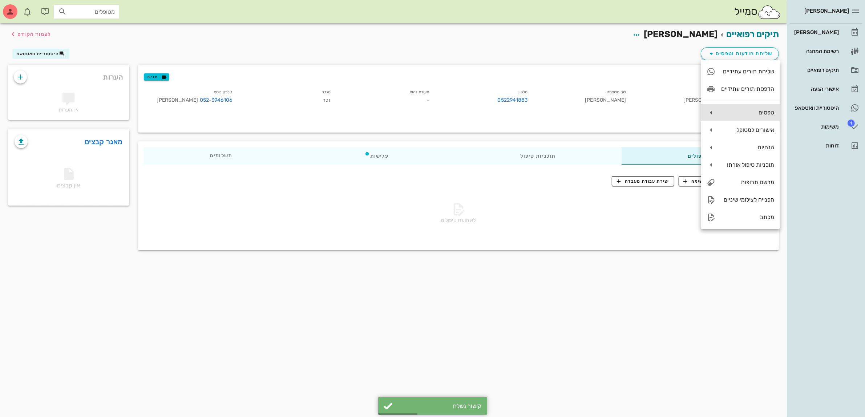
click at [738, 109] on div "טפסים" at bounding box center [747, 112] width 53 height 7
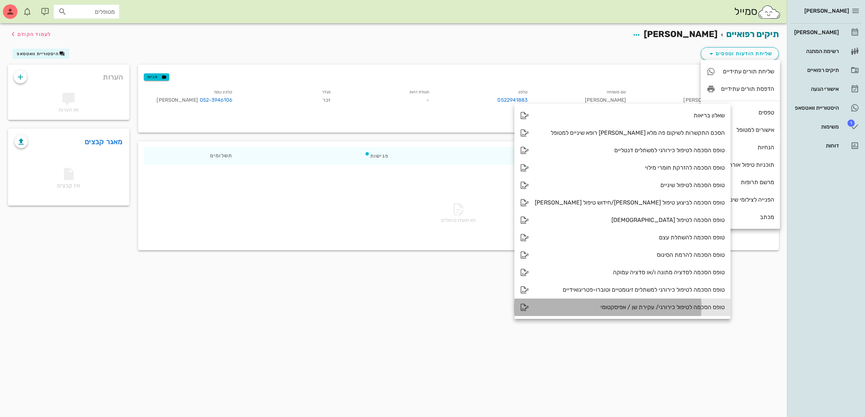
click at [635, 306] on div "טופס הסכמה לטיפול כירורגי/ עקירת שן / אפיסקטומי" at bounding box center [630, 307] width 190 height 7
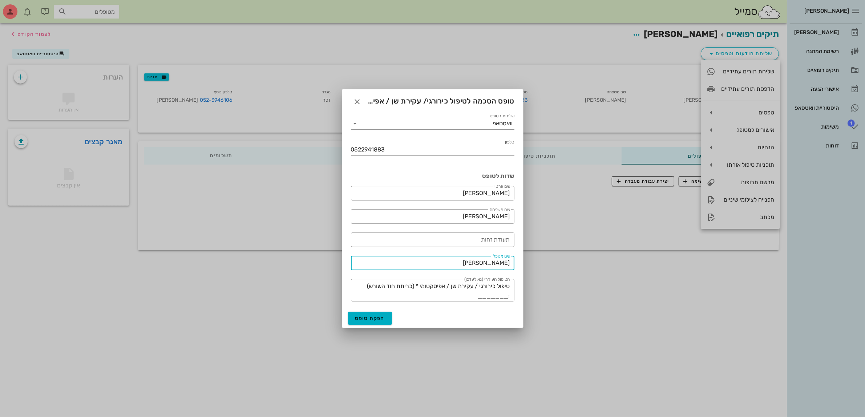
drag, startPoint x: 477, startPoint y: 262, endPoint x: 568, endPoint y: 259, distance: 90.5
click at [568, 259] on div "[PERSON_NAME] רשימת המתנה תיקים רפואיים אישורי הגעה היסטוריית וואטסאפ 1 משימות …" at bounding box center [432, 208] width 865 height 417
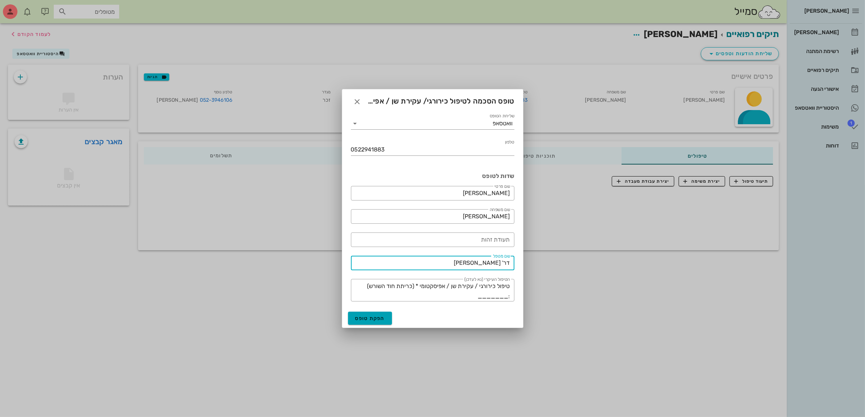
type input "דר' [PERSON_NAME]"
click at [361, 319] on span "הפקת טופס" at bounding box center [370, 318] width 30 height 6
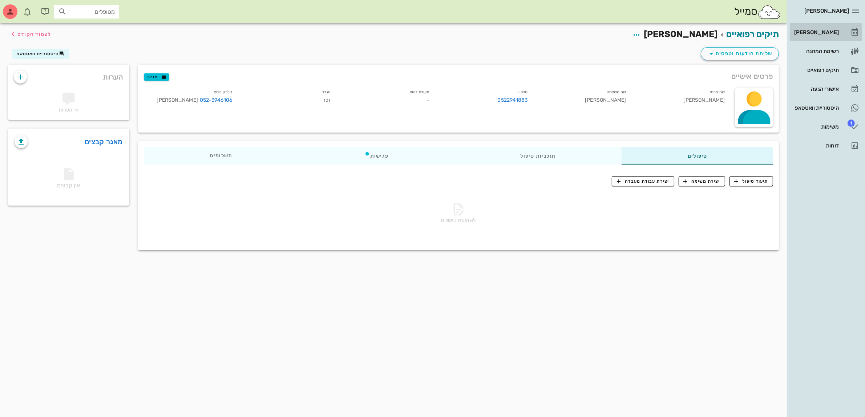
click at [825, 31] on div "[PERSON_NAME]" at bounding box center [816, 32] width 46 height 6
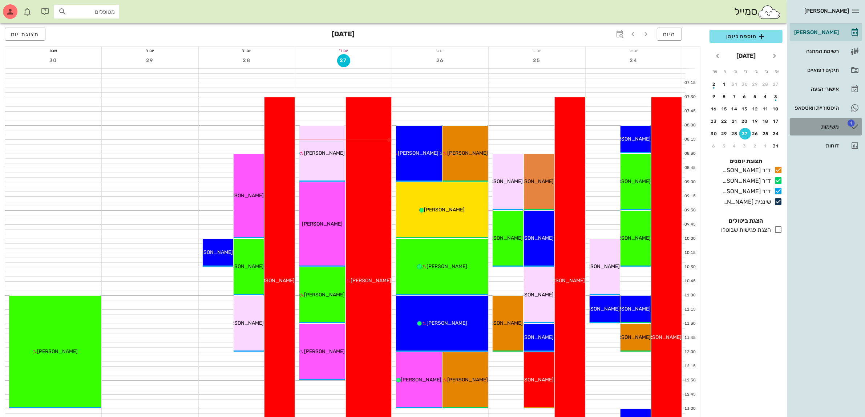
click at [831, 125] on div "משימות" at bounding box center [816, 127] width 46 height 6
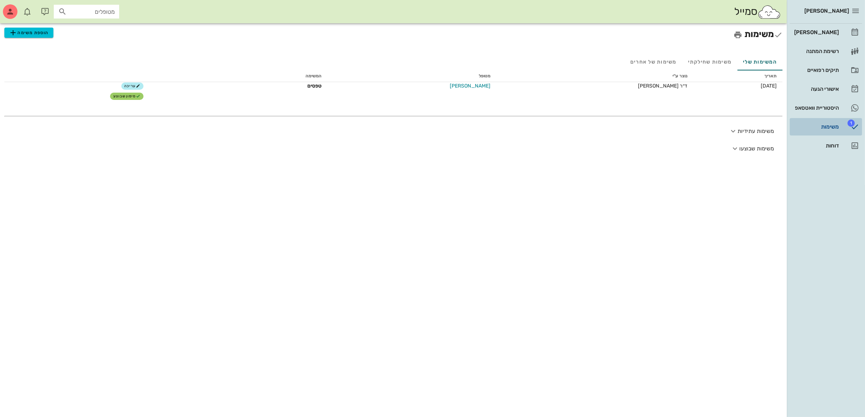
click at [831, 125] on div "משימות" at bounding box center [816, 127] width 46 height 6
click at [820, 92] on div "אישורי הגעה" at bounding box center [816, 89] width 46 height 6
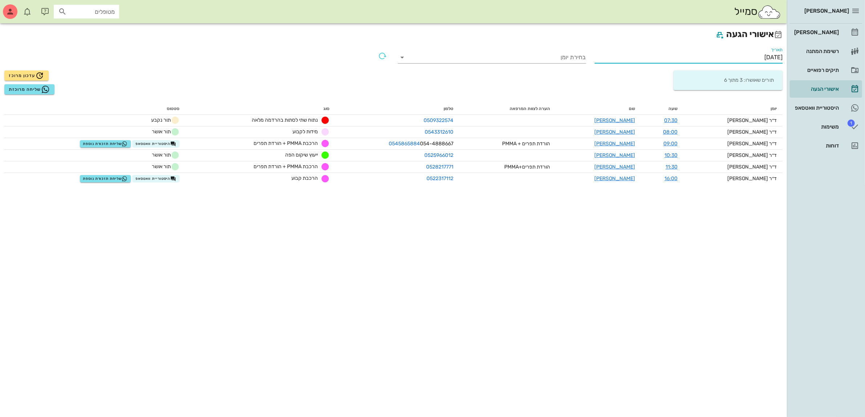
click at [750, 53] on input "[DATE]" at bounding box center [689, 58] width 188 height 12
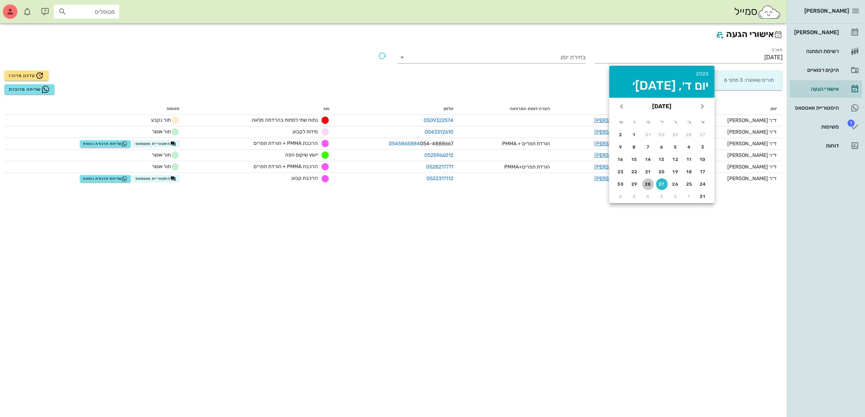
click at [648, 182] on div "28" at bounding box center [648, 184] width 12 height 5
type input "[DATE]"
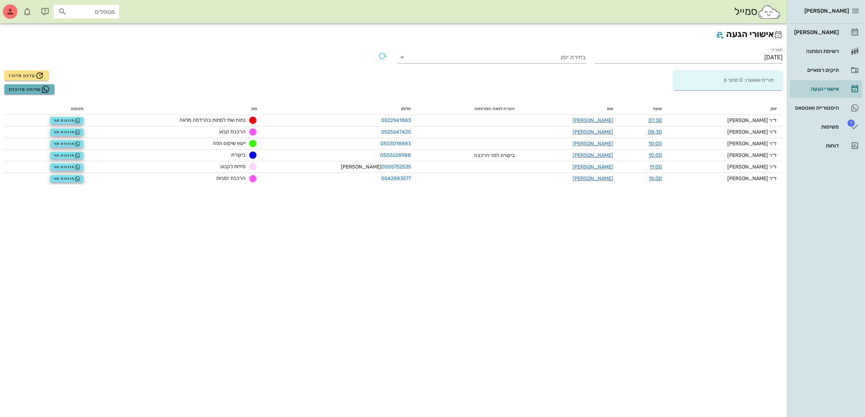
click at [35, 89] on span "שליחה מרוכזת" at bounding box center [29, 89] width 41 height 9
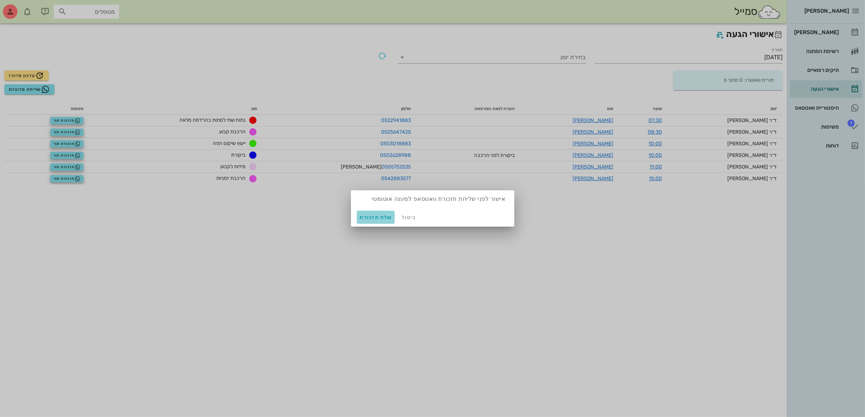
click at [375, 215] on span "שלח תזכורת" at bounding box center [376, 217] width 32 height 6
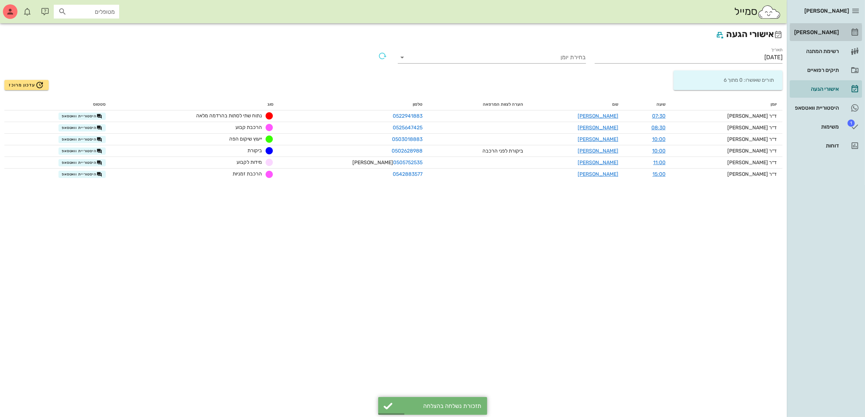
click at [826, 30] on div "[PERSON_NAME]" at bounding box center [816, 32] width 46 height 6
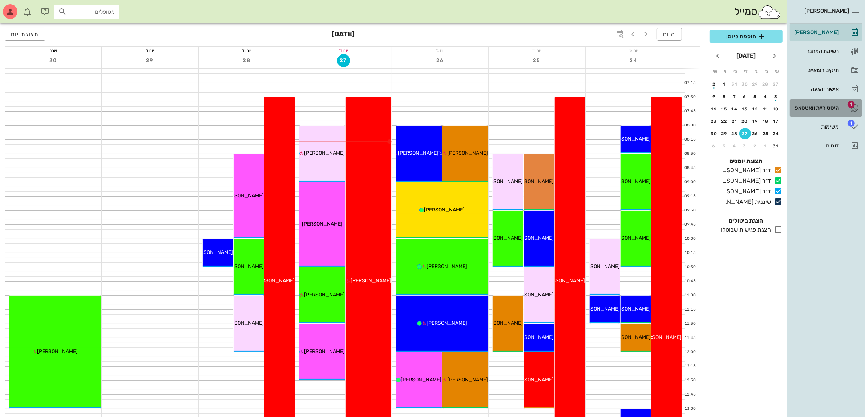
click at [828, 105] on div "היסטוריית וואטסאפ" at bounding box center [816, 108] width 46 height 6
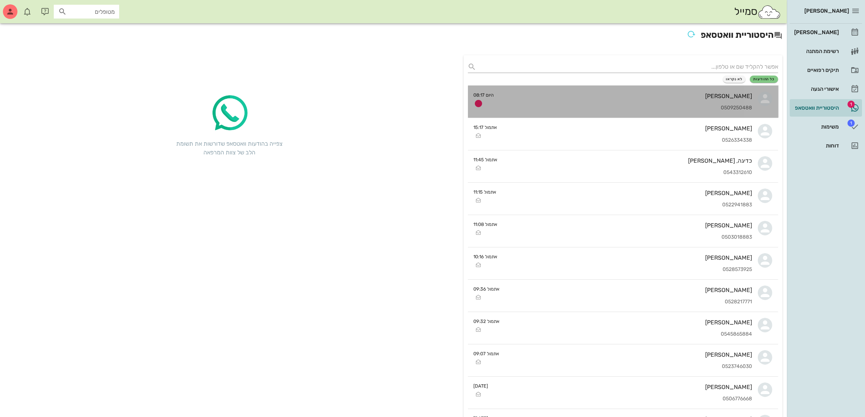
click at [513, 99] on div "[PERSON_NAME] 0509250488" at bounding box center [626, 102] width 253 height 32
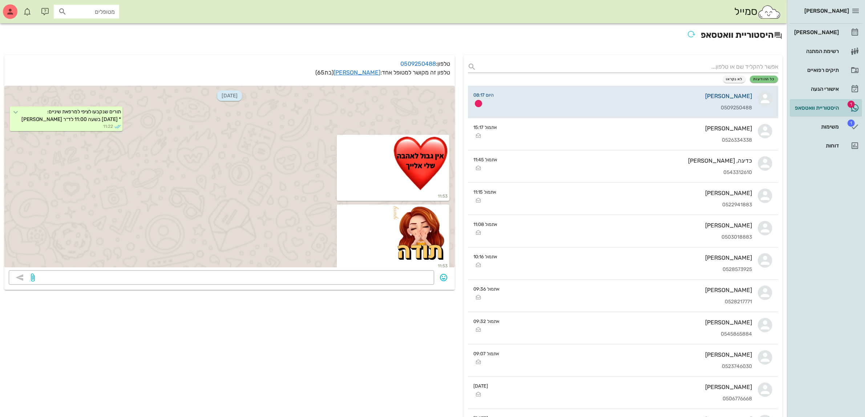
scroll to position [1832, 0]
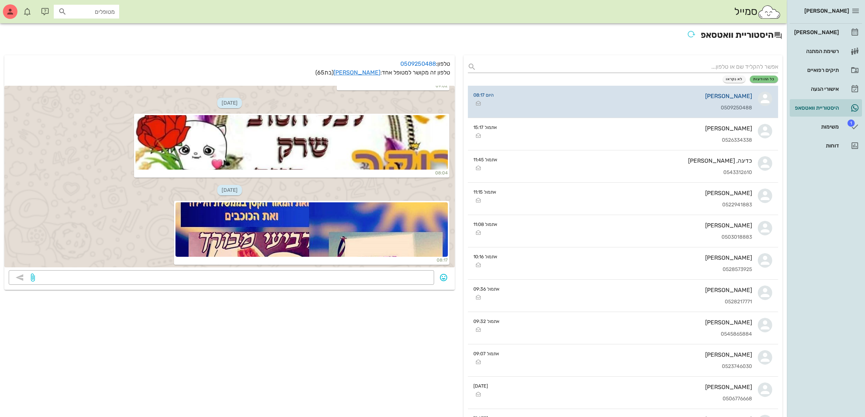
click at [522, 98] on div "[PERSON_NAME]" at bounding box center [626, 96] width 253 height 7
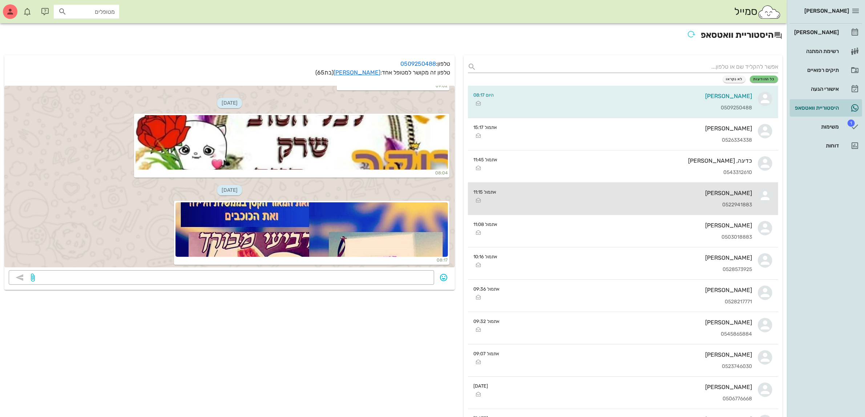
click at [596, 192] on div "[PERSON_NAME]" at bounding box center [628, 193] width 250 height 7
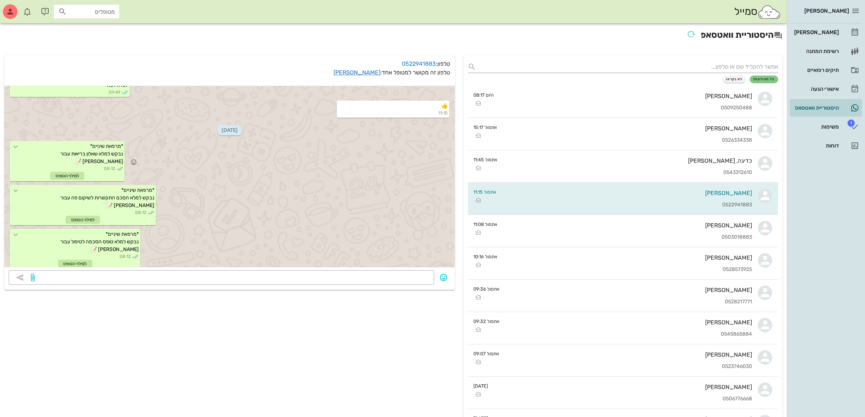
scroll to position [216, 0]
